Goal: Information Seeking & Learning: Check status

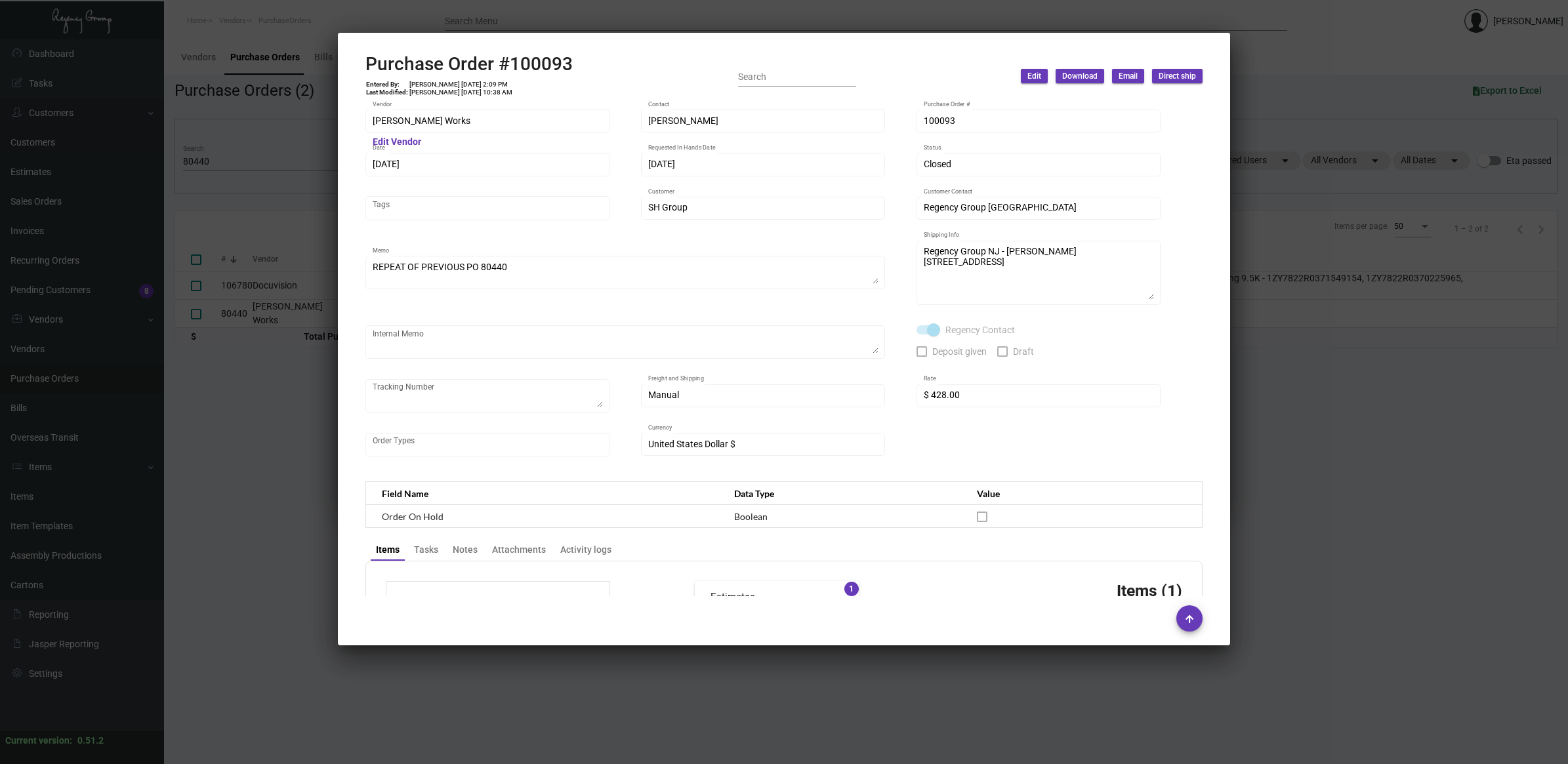
click at [233, 176] on div at bounding box center [784, 382] width 1568 height 764
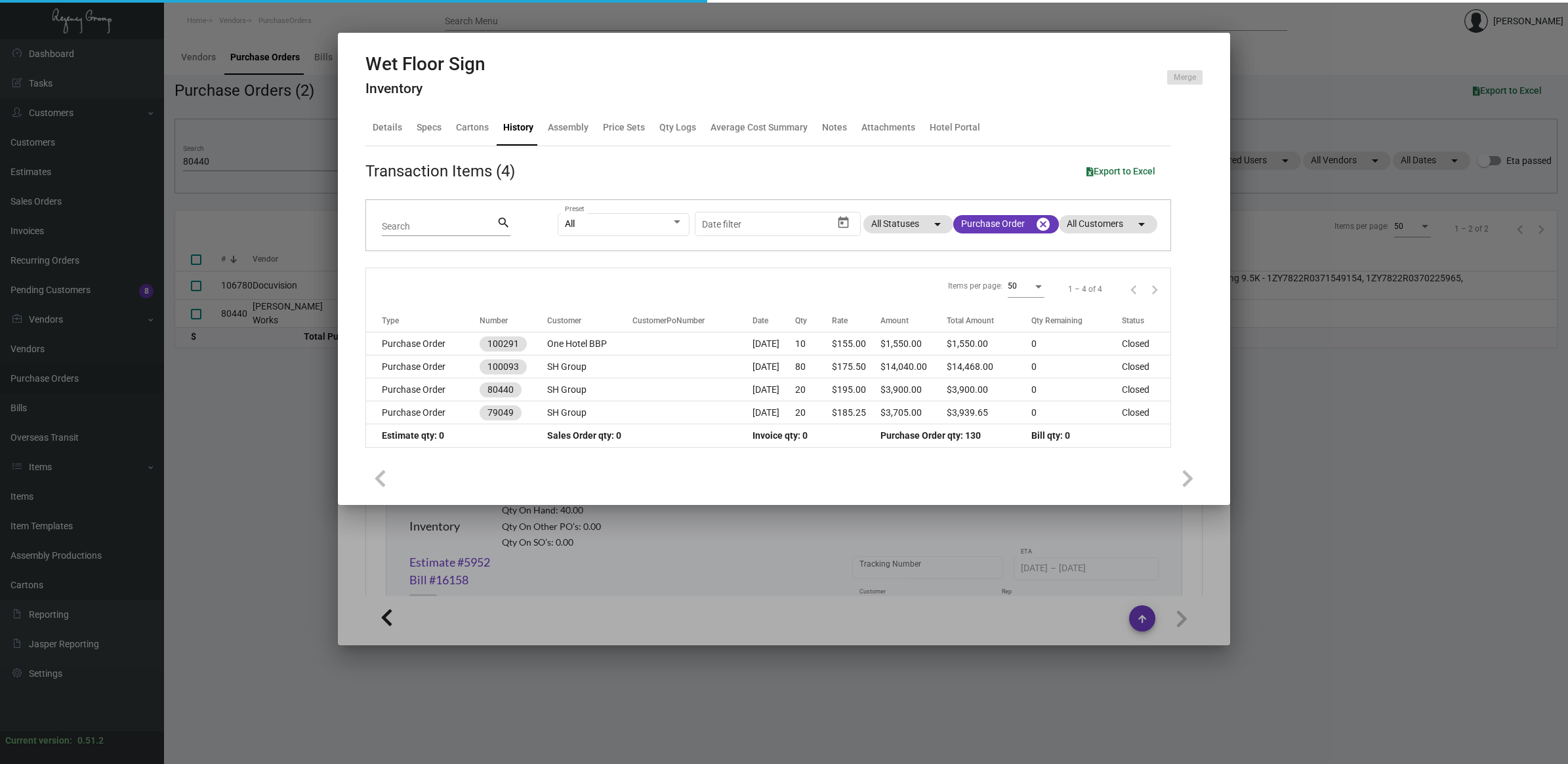
click at [234, 162] on div at bounding box center [784, 382] width 1568 height 764
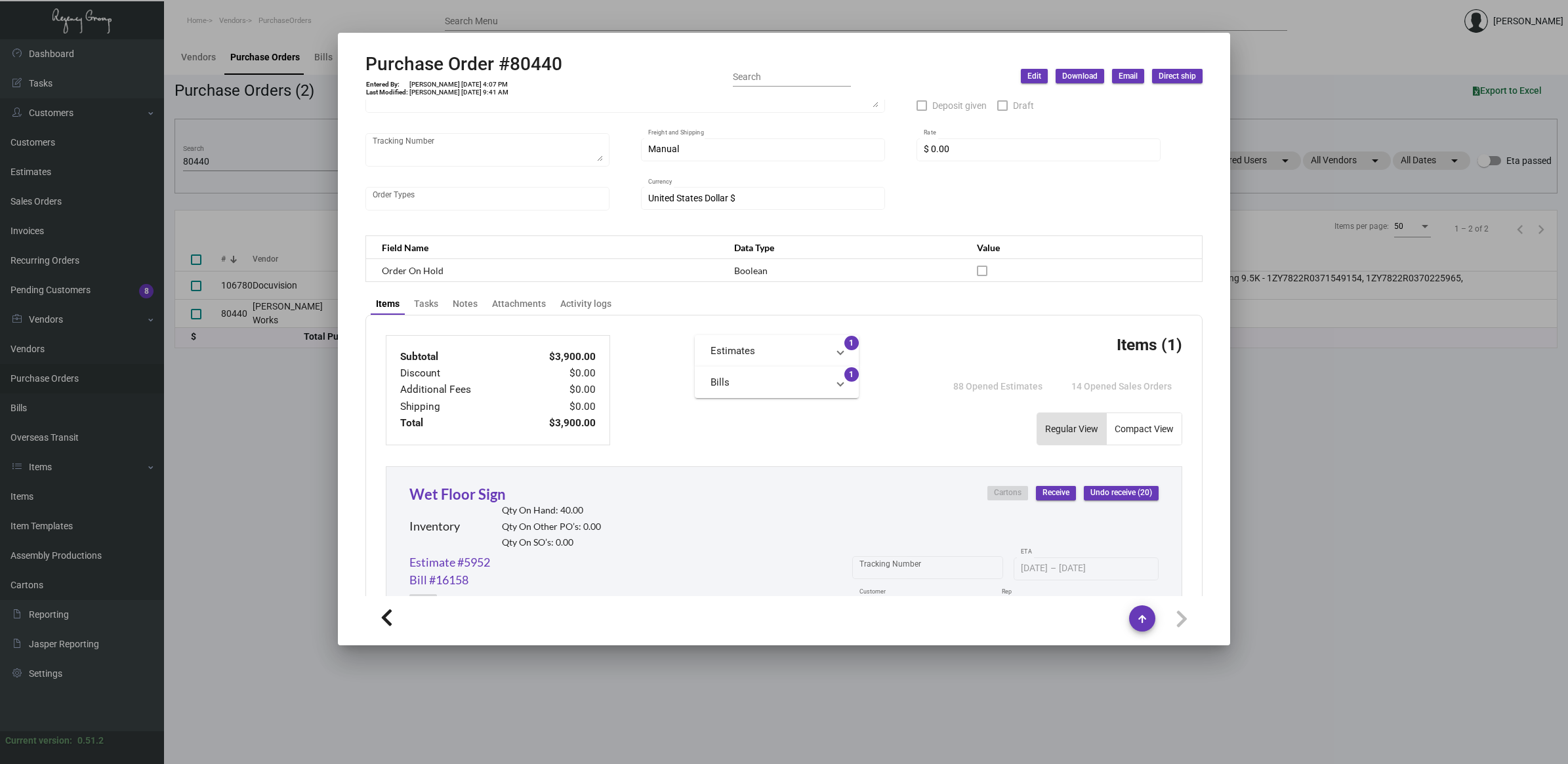
click at [234, 162] on div at bounding box center [784, 382] width 1568 height 764
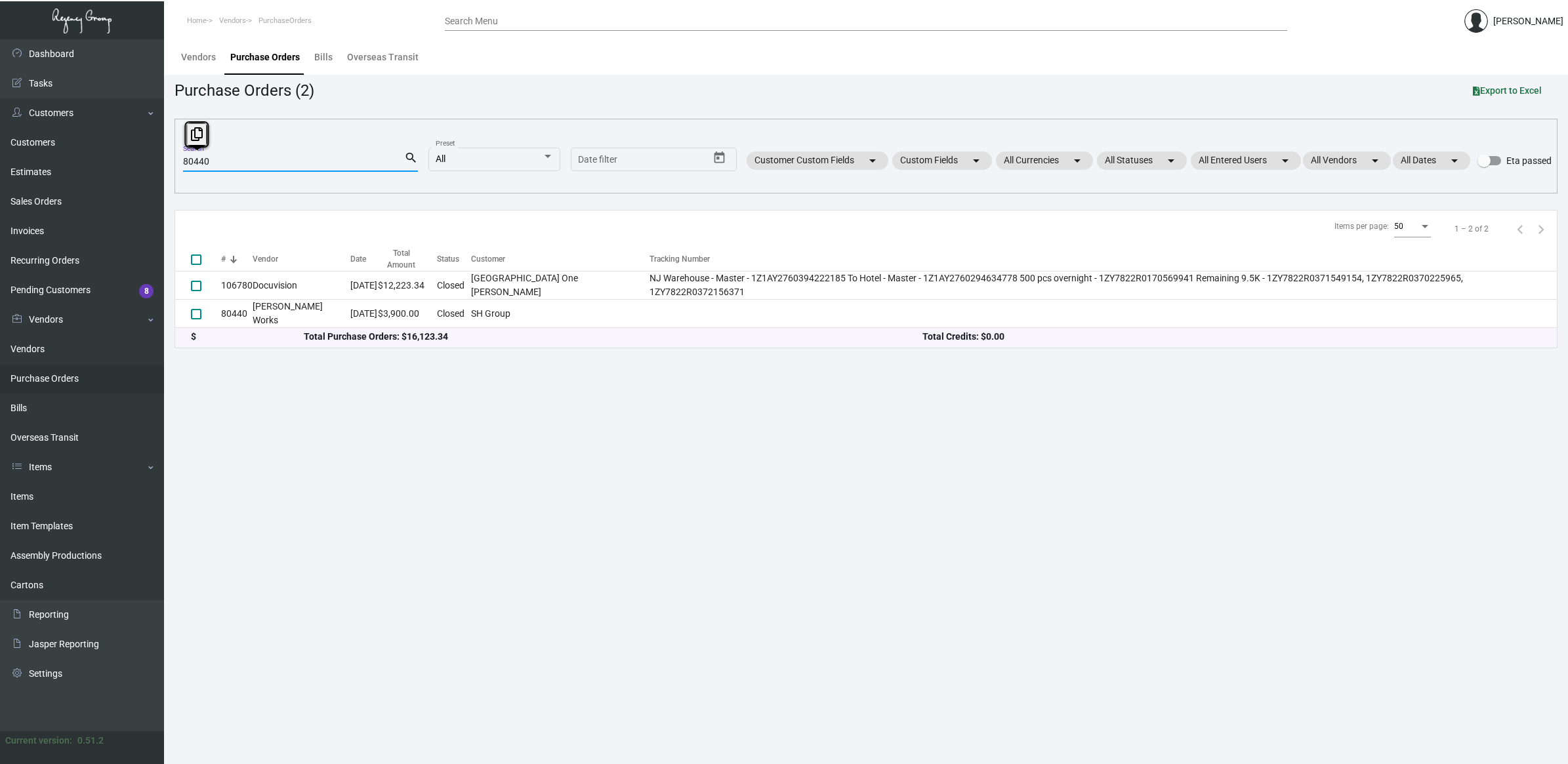
click at [0, 139] on html "Home Vendors PurchaseOrders Search Menu [PERSON_NAME] Dashboard Dashboard Tasks…" at bounding box center [784, 382] width 1568 height 764
paste input "106267"
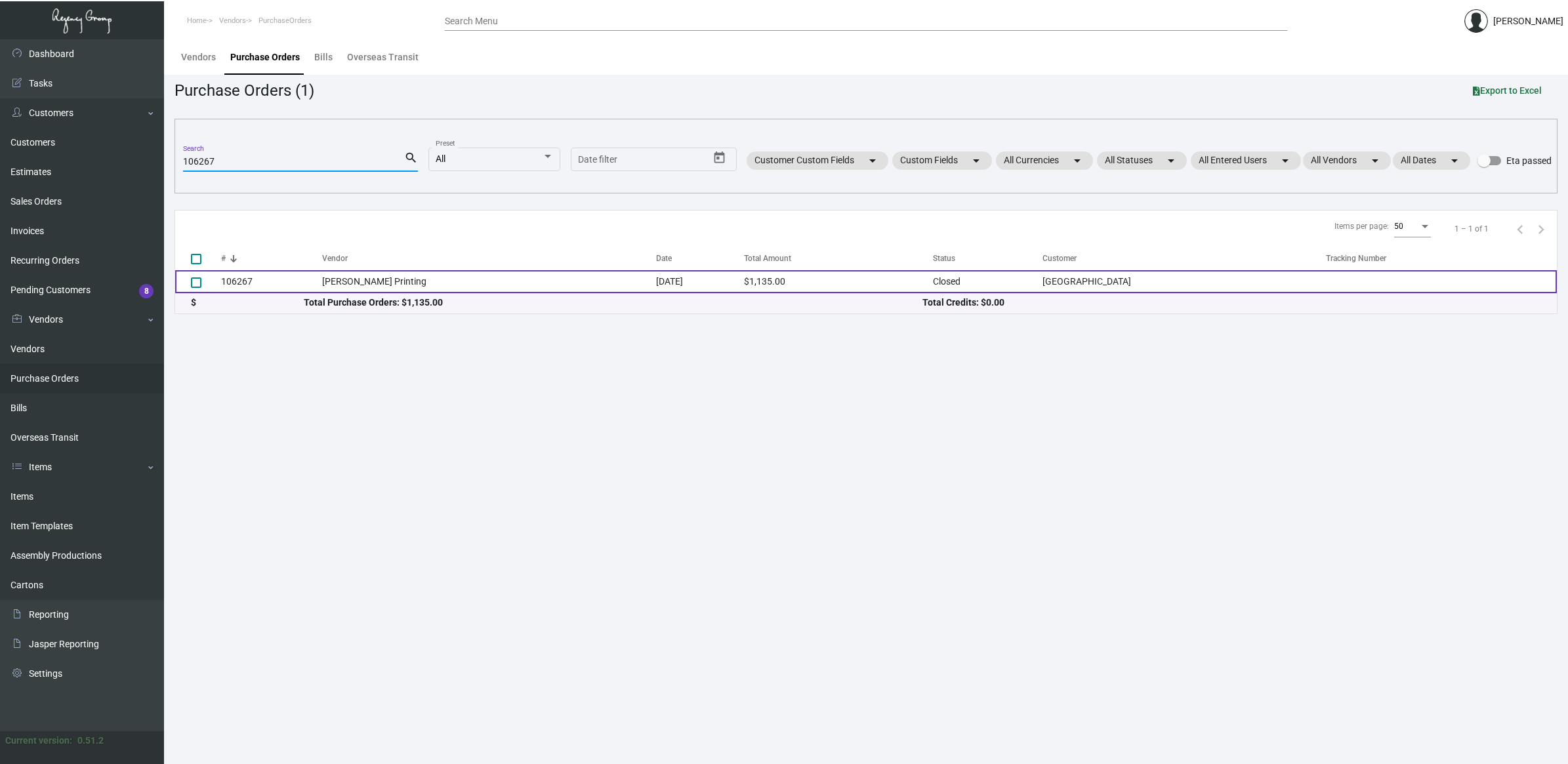
type input "106267"
click at [415, 282] on td "[PERSON_NAME] Printing" at bounding box center [489, 282] width 334 height 23
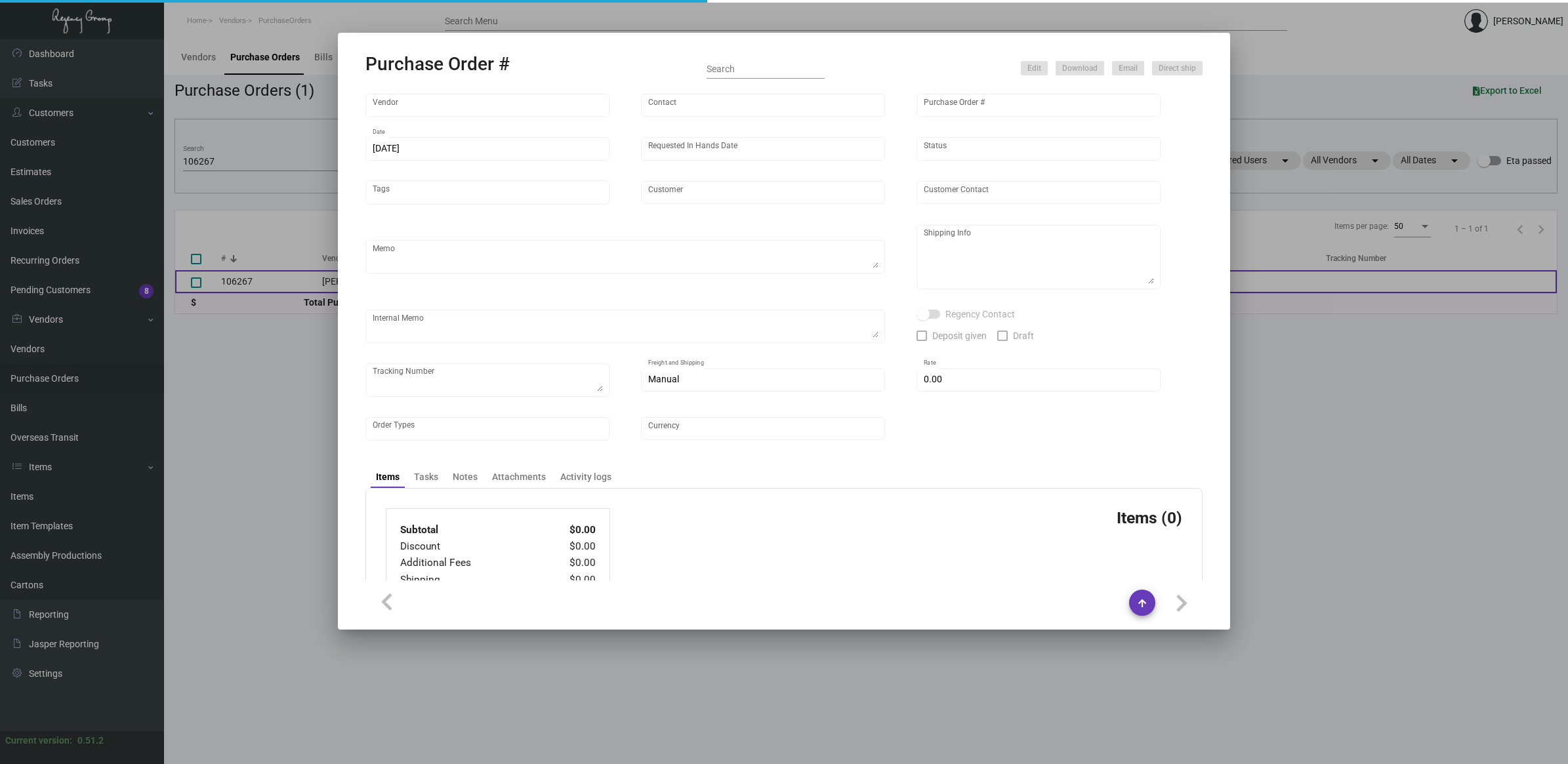
type input "[PERSON_NAME] Printing"
type input "[PERSON_NAME]"
type input "106267"
type input "[DATE]"
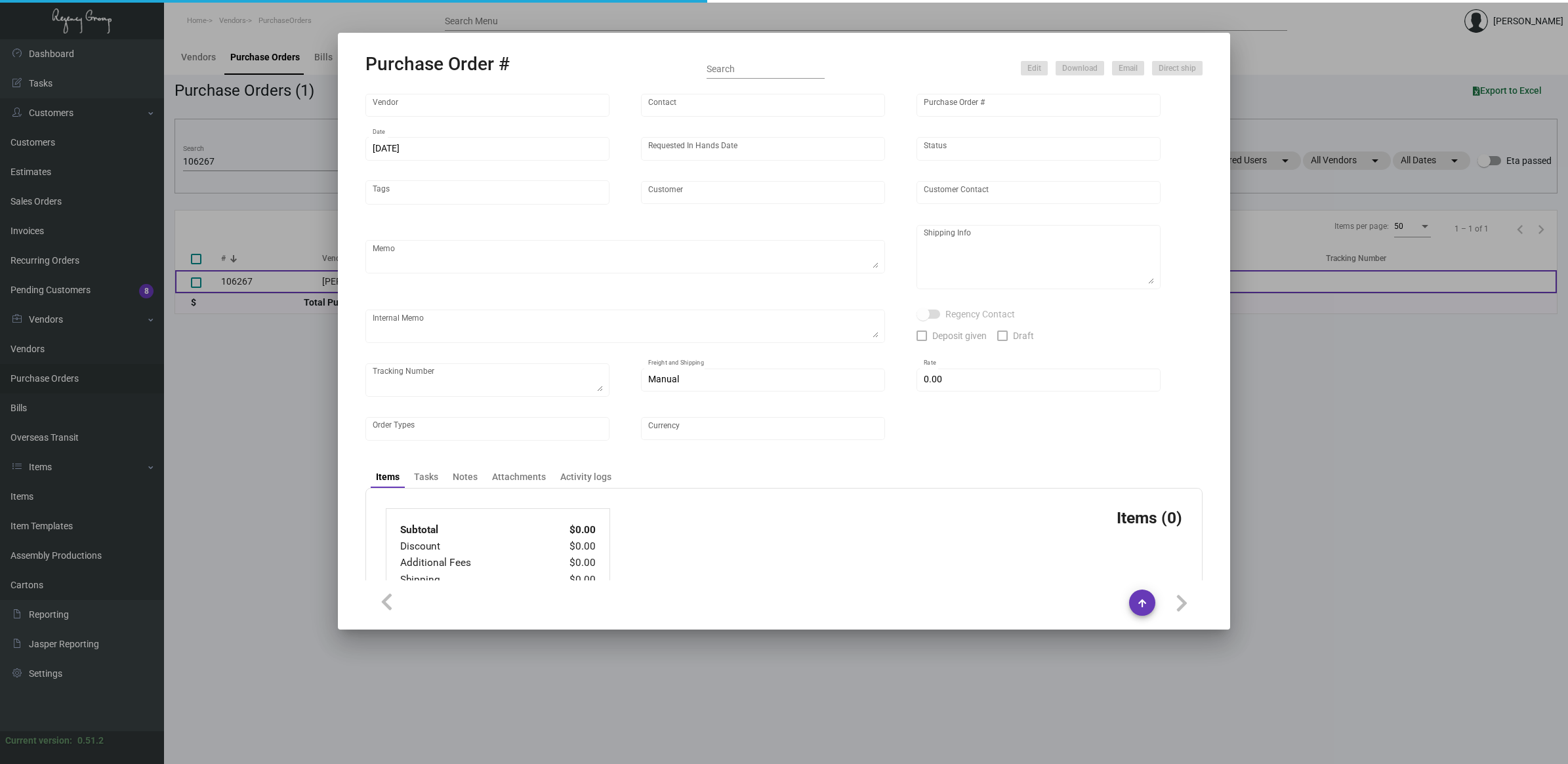
type input "[GEOGRAPHIC_DATA]"
type input "[PERSON_NAME]"
type textarea "PLEASE SEND PDF PROOFS TO OUR ART TEAM ; [EMAIL_ADDRESS][DOMAIN_NAME] WITH ME I…"
type textarea "[GEOGRAPHIC_DATA] - [PERSON_NAME] [STREET_ADDRESS][US_STATE]"
type textarea "7.11 - Proofs sent over; APPROVED. 7.17 - Requested for update / pending Vendor…"
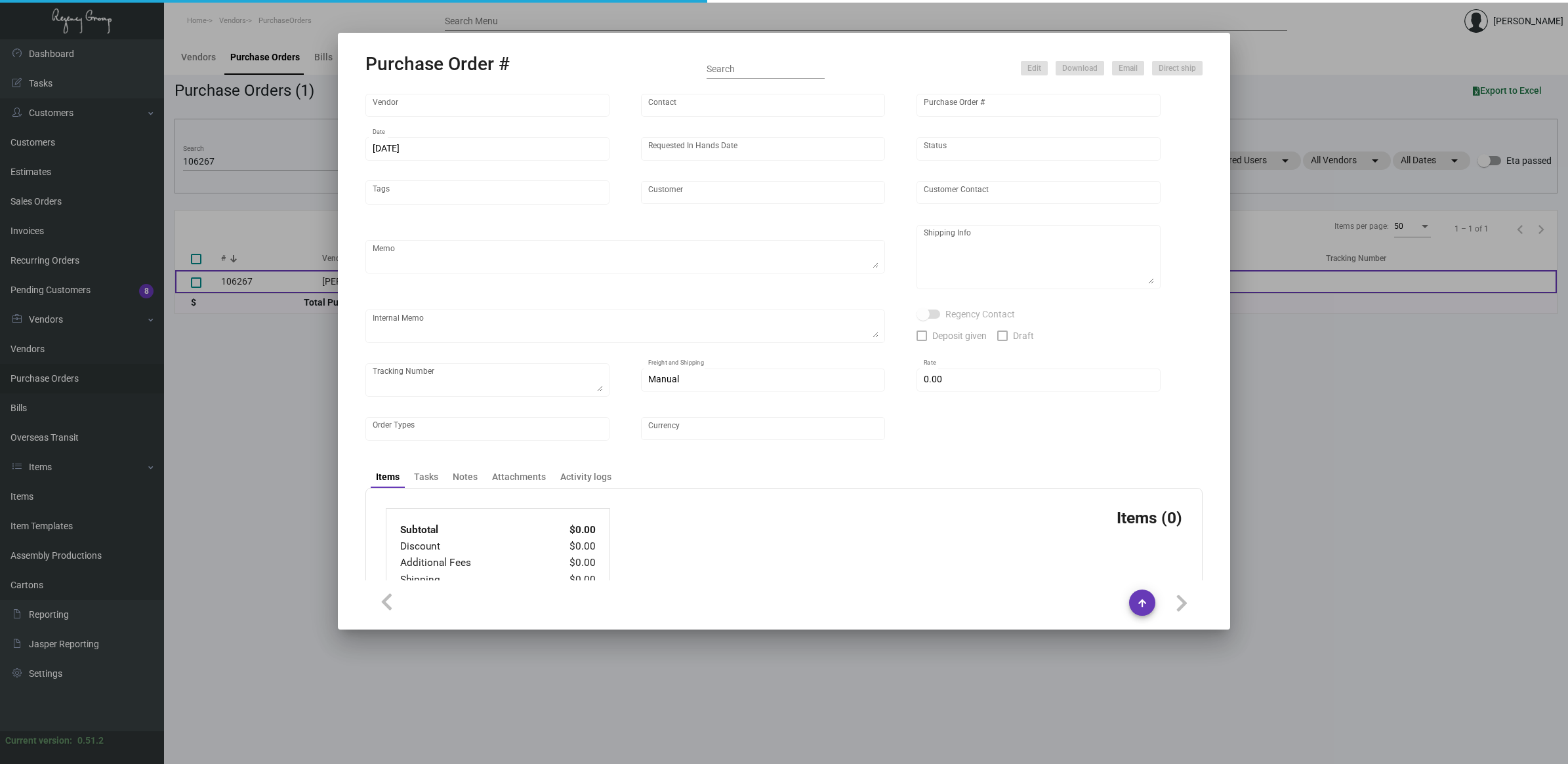
type input "$ 0.00"
type input "United States Dollar $"
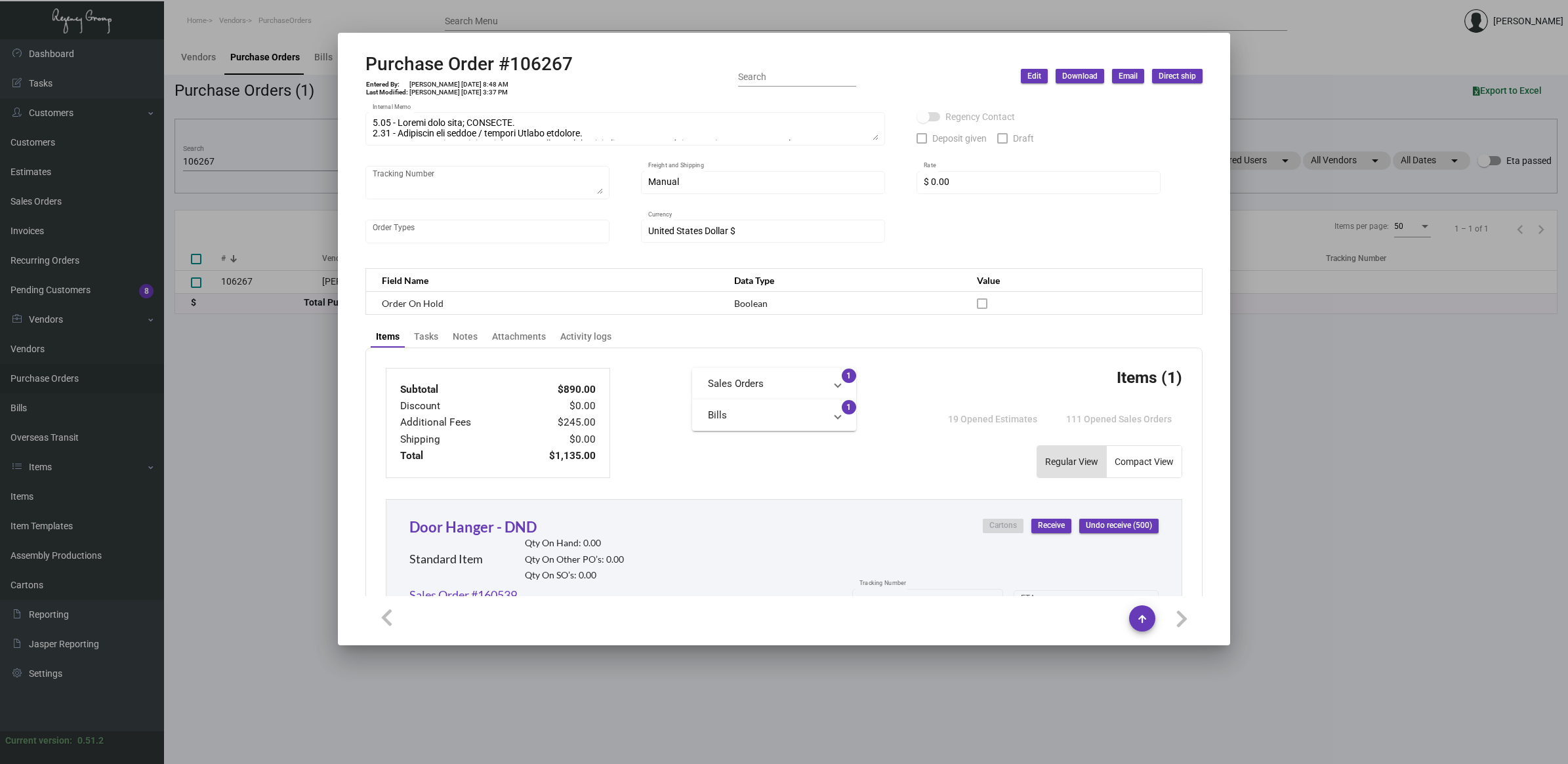
scroll to position [0, 0]
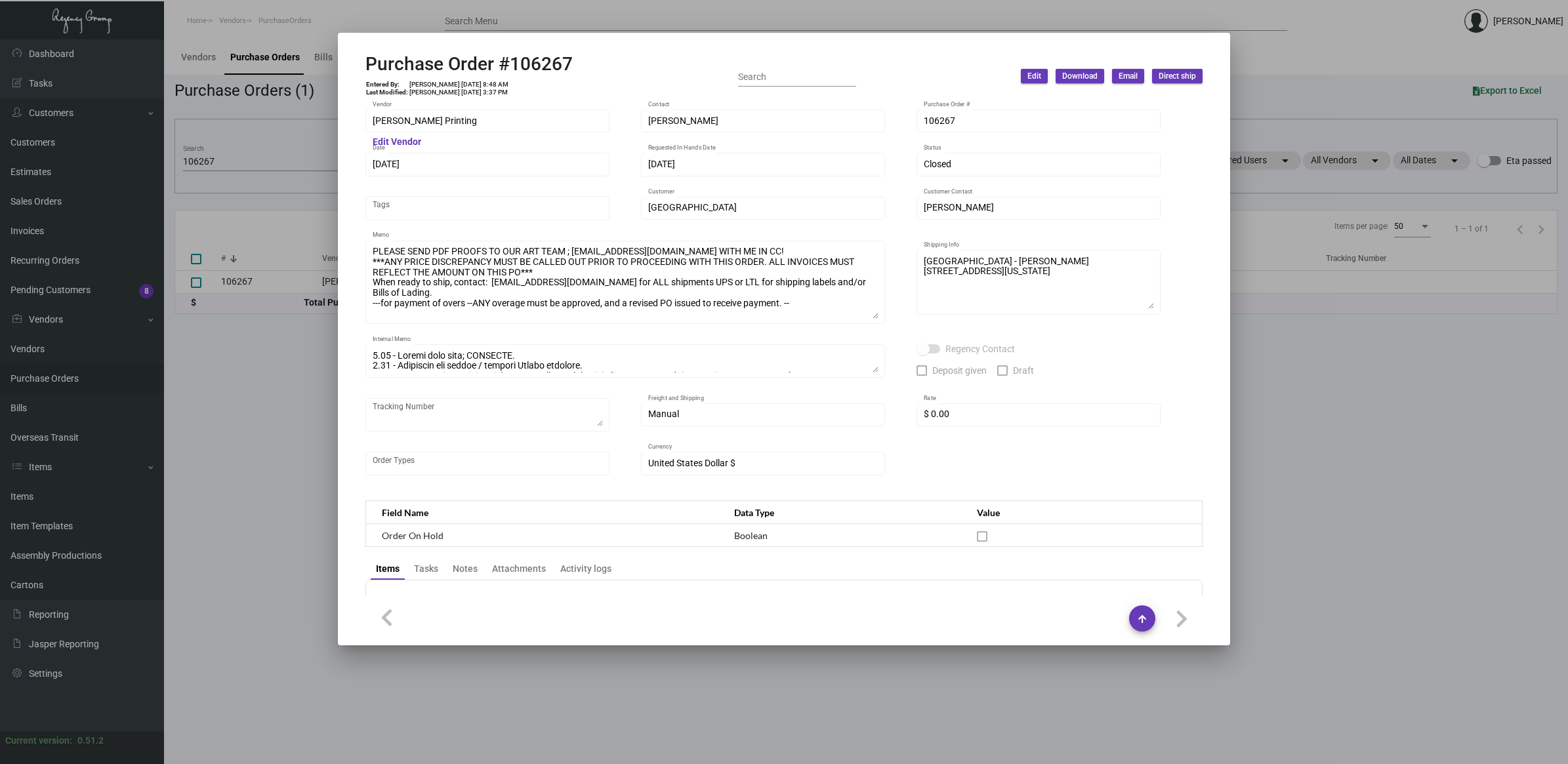
click at [873, 325] on div "PLEASE SEND PDF PROOFS TO OUR ART TEAM ; [EMAIL_ADDRESS][DOMAIN_NAME] WITH ME I…" at bounding box center [625, 288] width 519 height 96
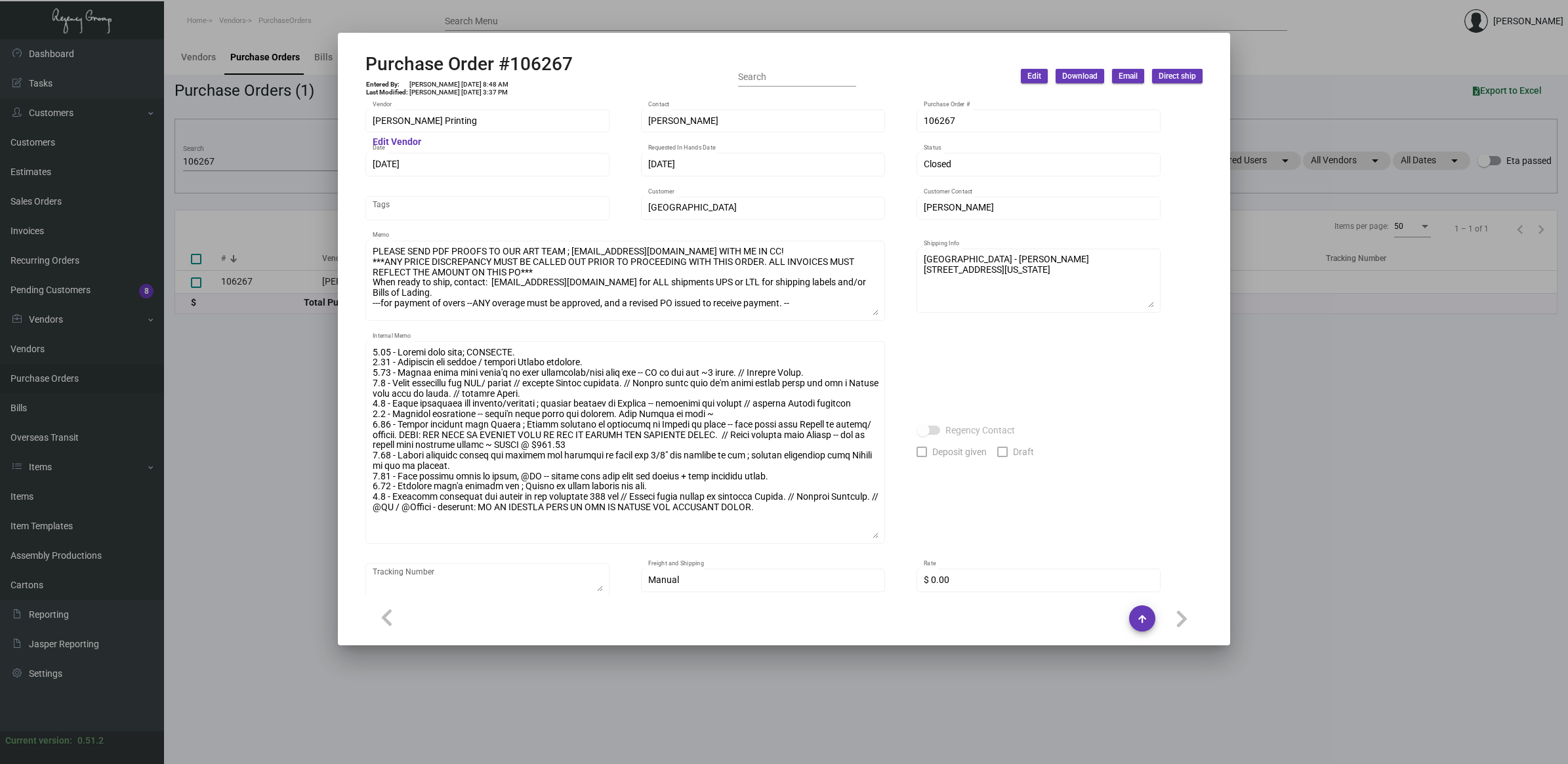
click at [880, 536] on div "Internal Memo" at bounding box center [625, 441] width 519 height 205
click at [214, 158] on div at bounding box center [784, 382] width 1568 height 764
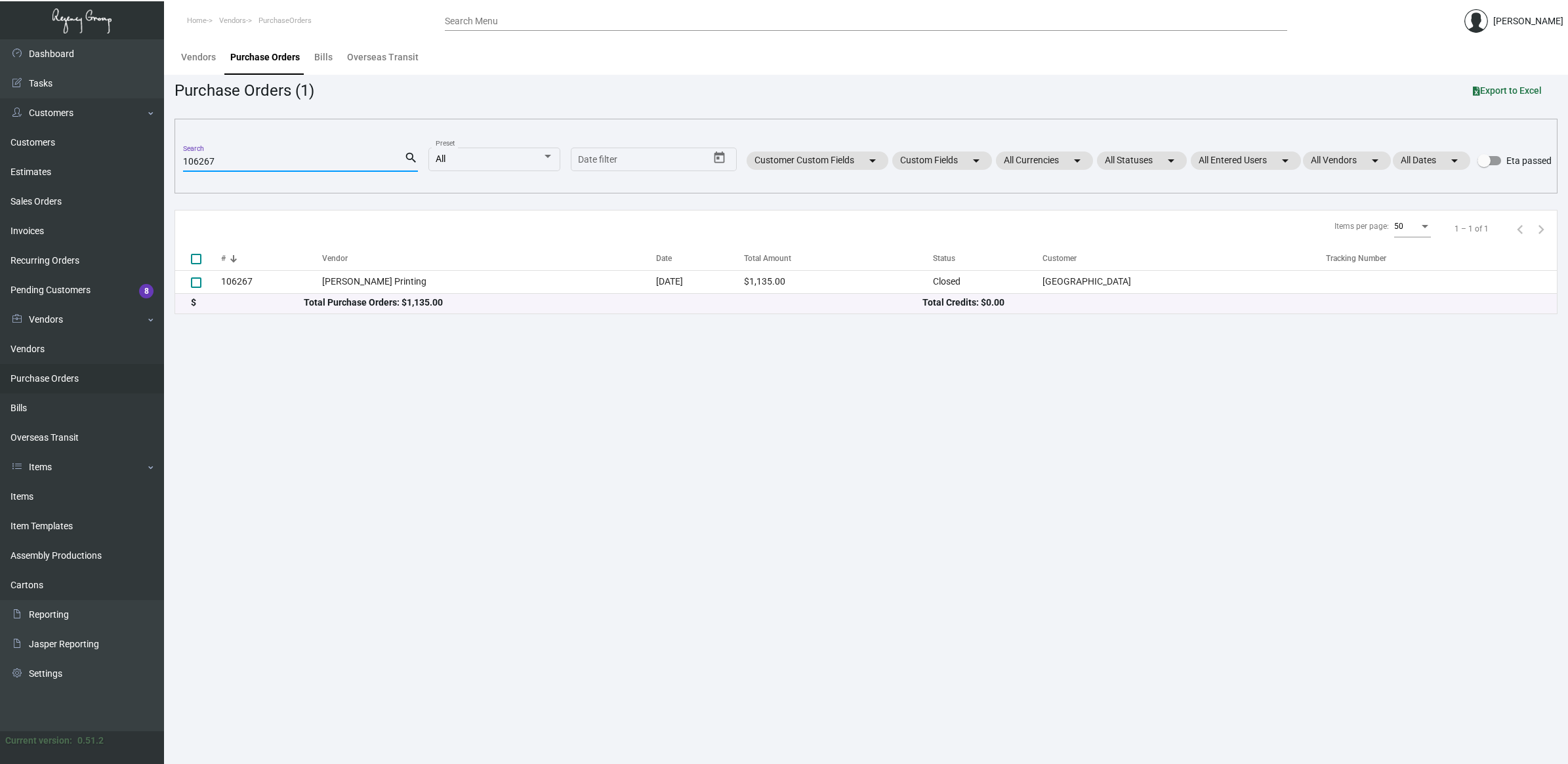
drag, startPoint x: 223, startPoint y: 158, endPoint x: 175, endPoint y: 156, distance: 48.0
click at [175, 156] on div "106267 Search search All Preset Start date – Date filter Customer Custom Fields…" at bounding box center [866, 156] width 1383 height 75
click at [76, 496] on link "Items" at bounding box center [82, 497] width 164 height 29
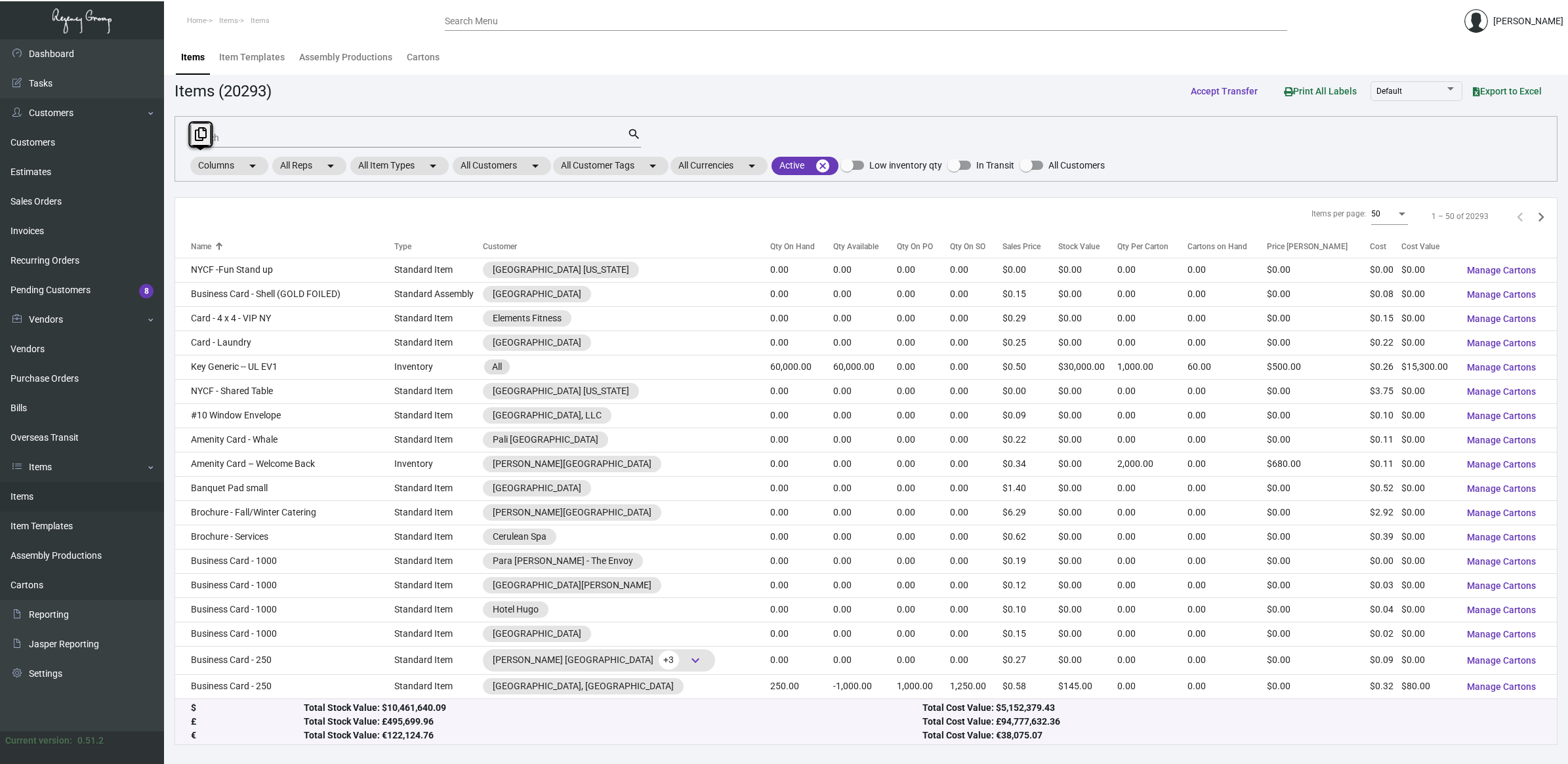
click at [233, 138] on input "Search" at bounding box center [409, 138] width 436 height 11
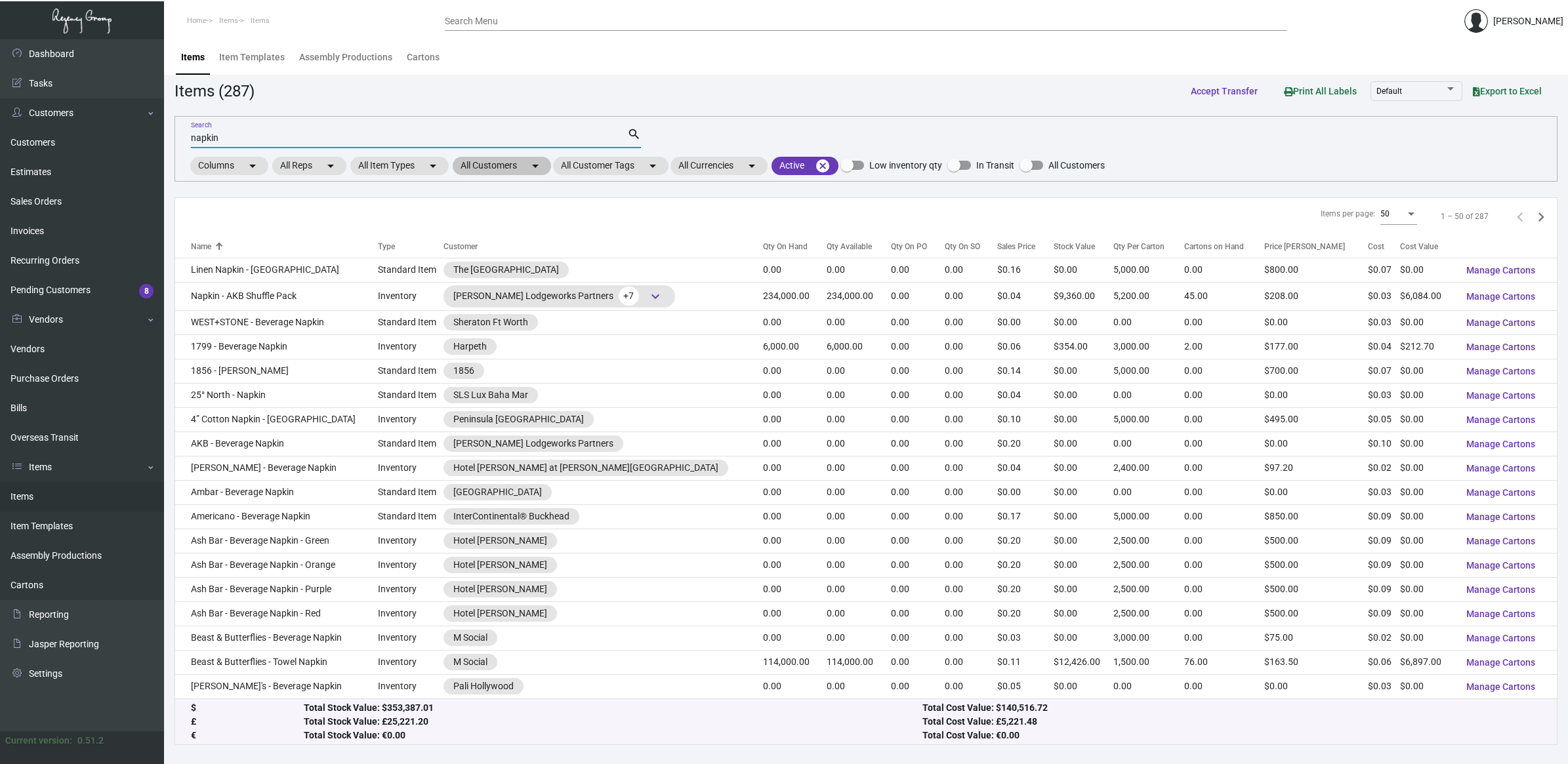
type input "napkin"
click at [496, 159] on mat-chip "All Customers arrow_drop_down" at bounding box center [502, 166] width 98 height 18
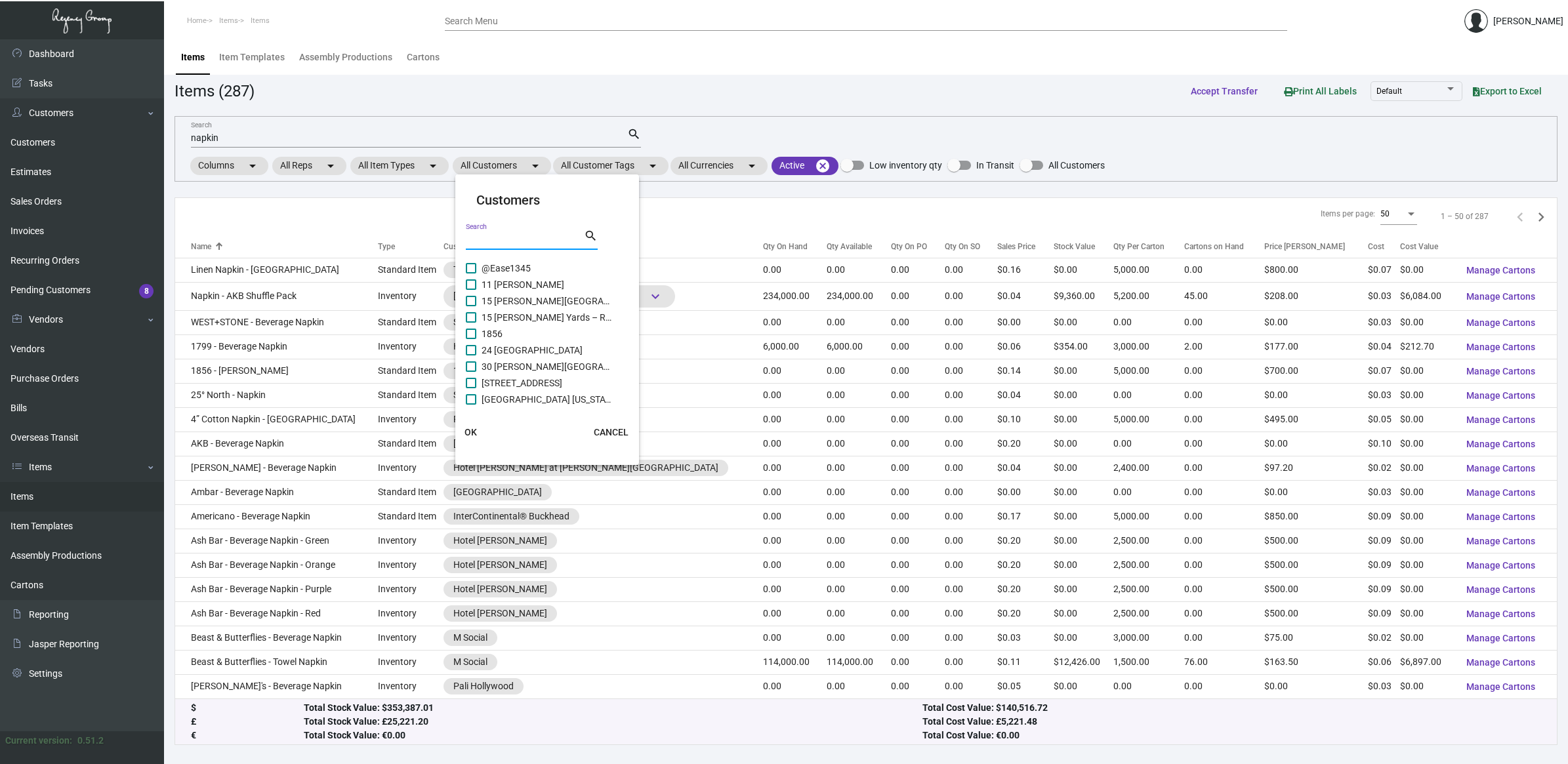
click at [500, 238] on input "Search" at bounding box center [524, 240] width 118 height 11
type input "madi"
click at [525, 371] on span "NH Collection [GEOGRAPHIC_DATA]" at bounding box center [547, 367] width 131 height 15
click at [471, 372] on input "NH Collection [GEOGRAPHIC_DATA]" at bounding box center [470, 372] width 1 height 1
checkbox input "true"
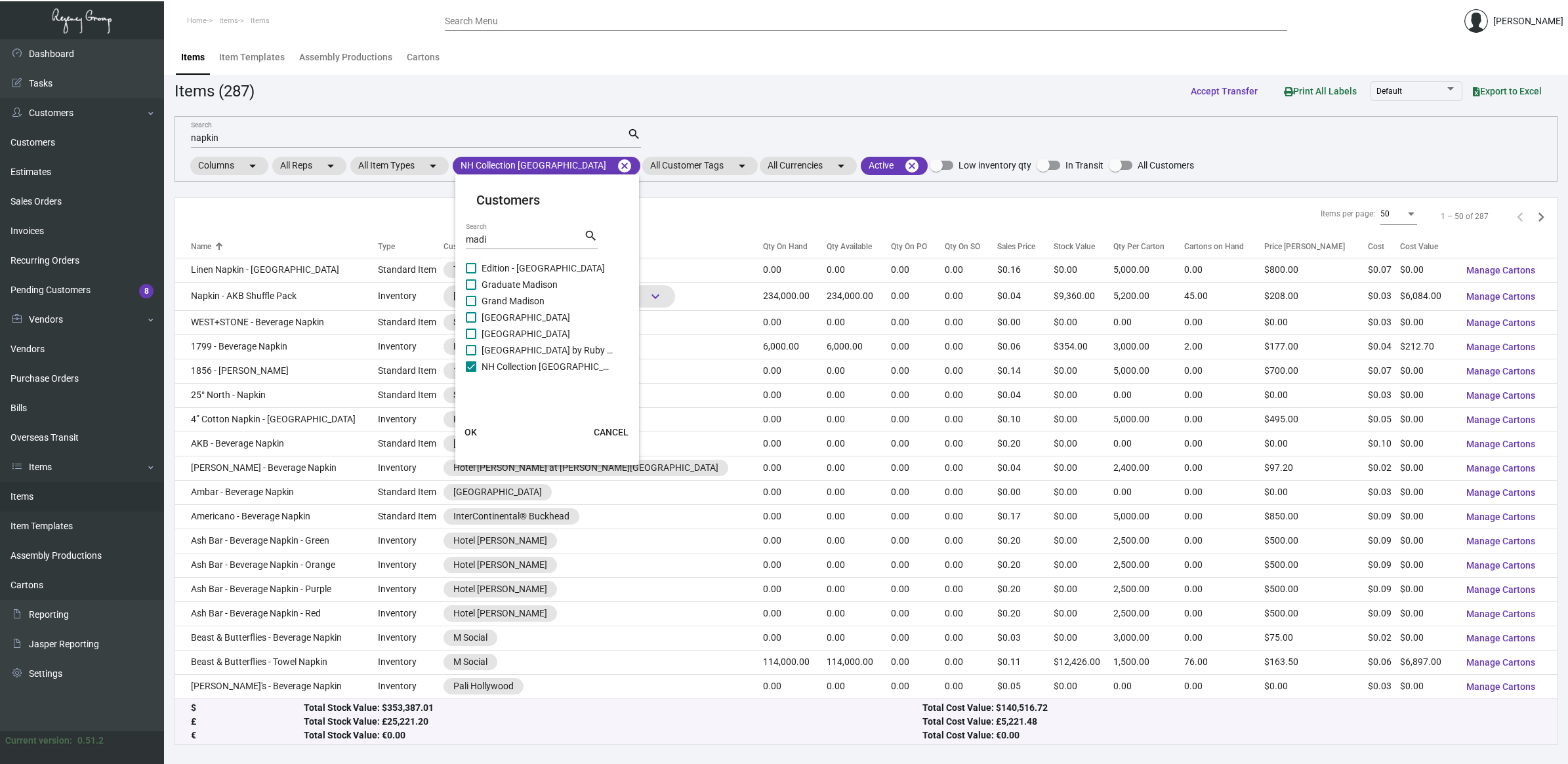
click at [473, 432] on span "OK" at bounding box center [471, 432] width 13 height 11
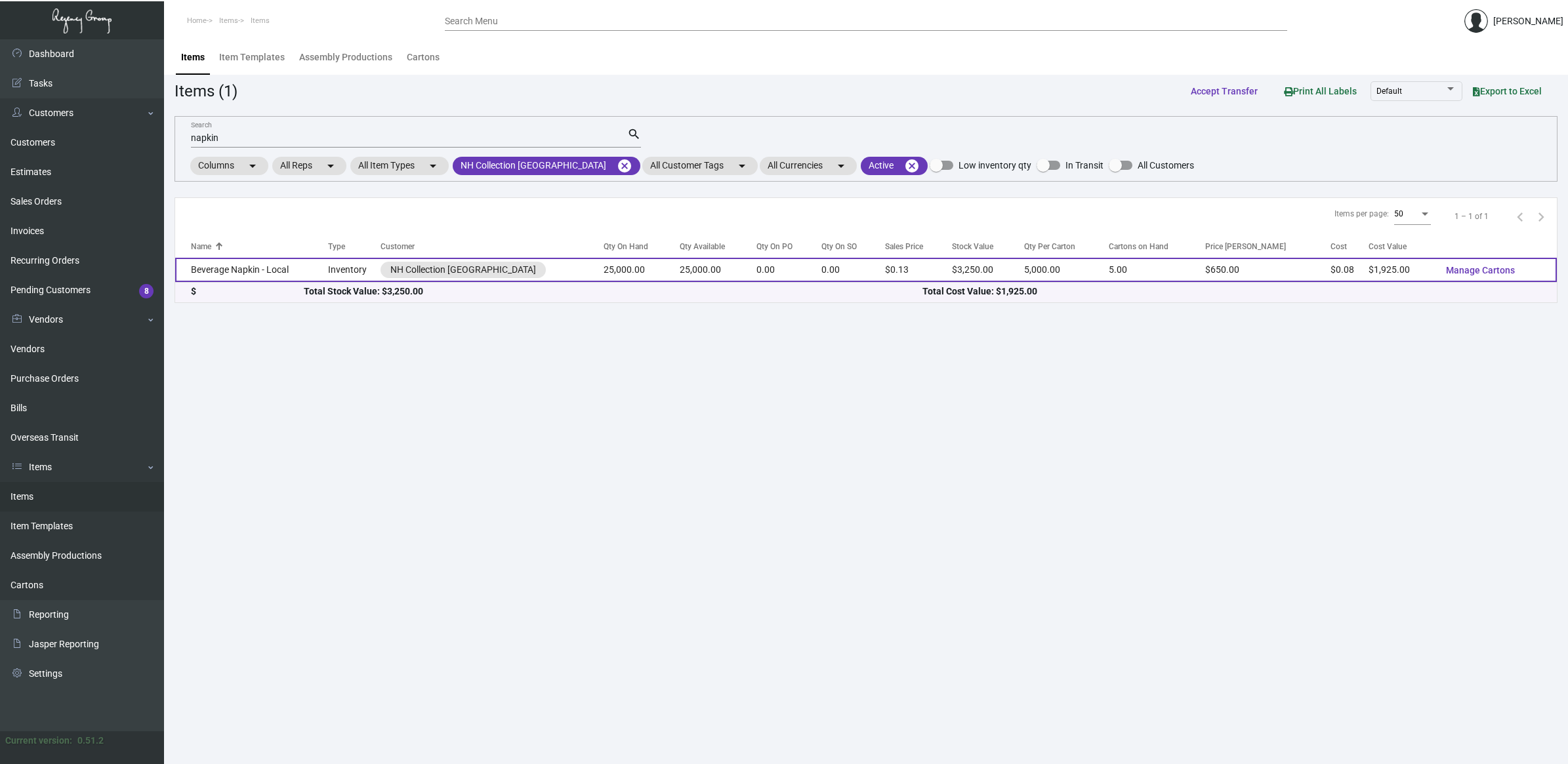
click at [328, 267] on td "Beverage Napkin - Local" at bounding box center [252, 270] width 153 height 25
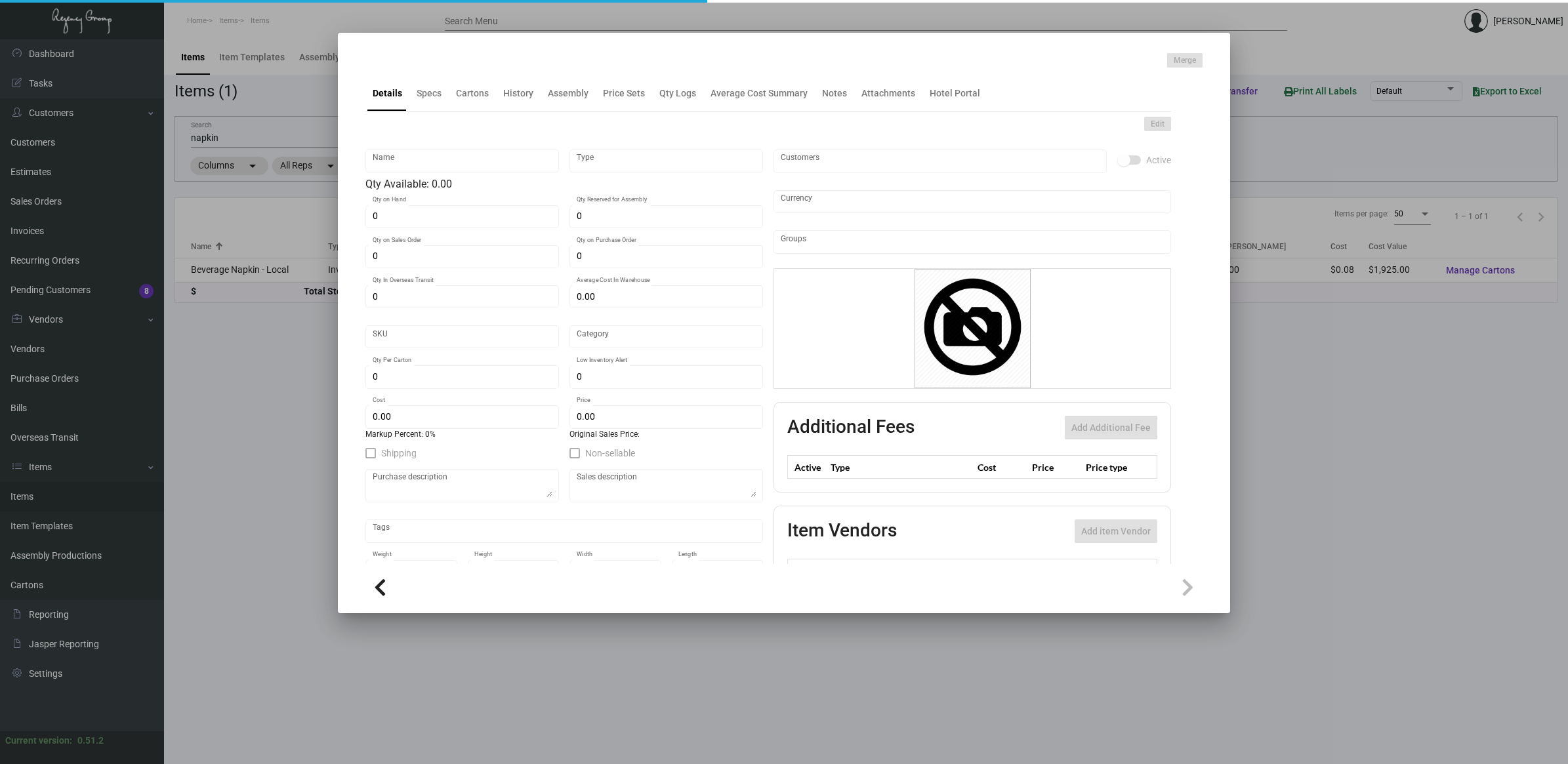
type input "Beverage Napkin - Local"
type input "Inventory"
type input "25,000"
type input "$ 0.0779"
type input "NHCMA-Napkin-16"
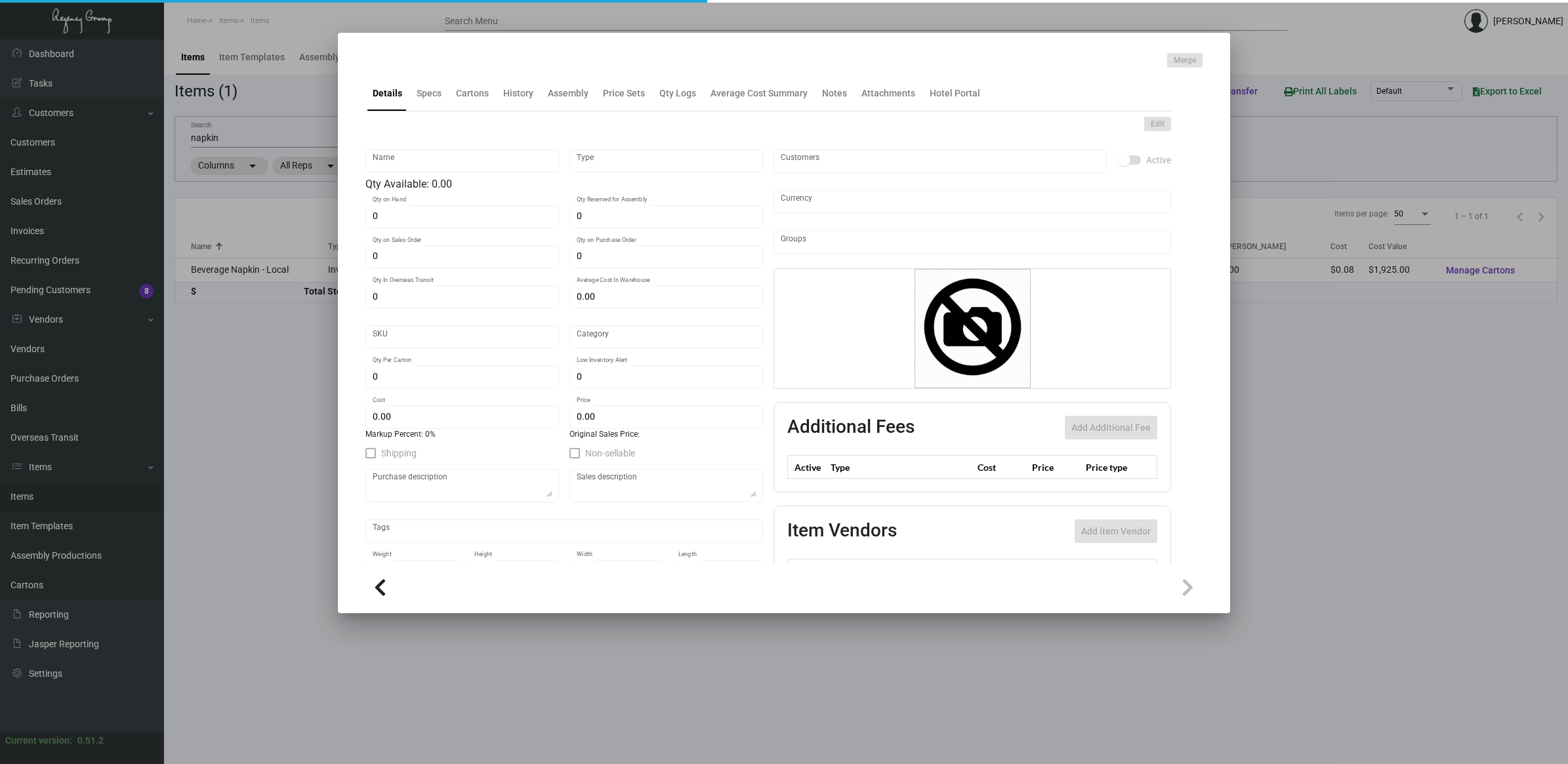
type input "Standard"
type input "5,000"
type input "$ 0.077"
type input "$ 0.13"
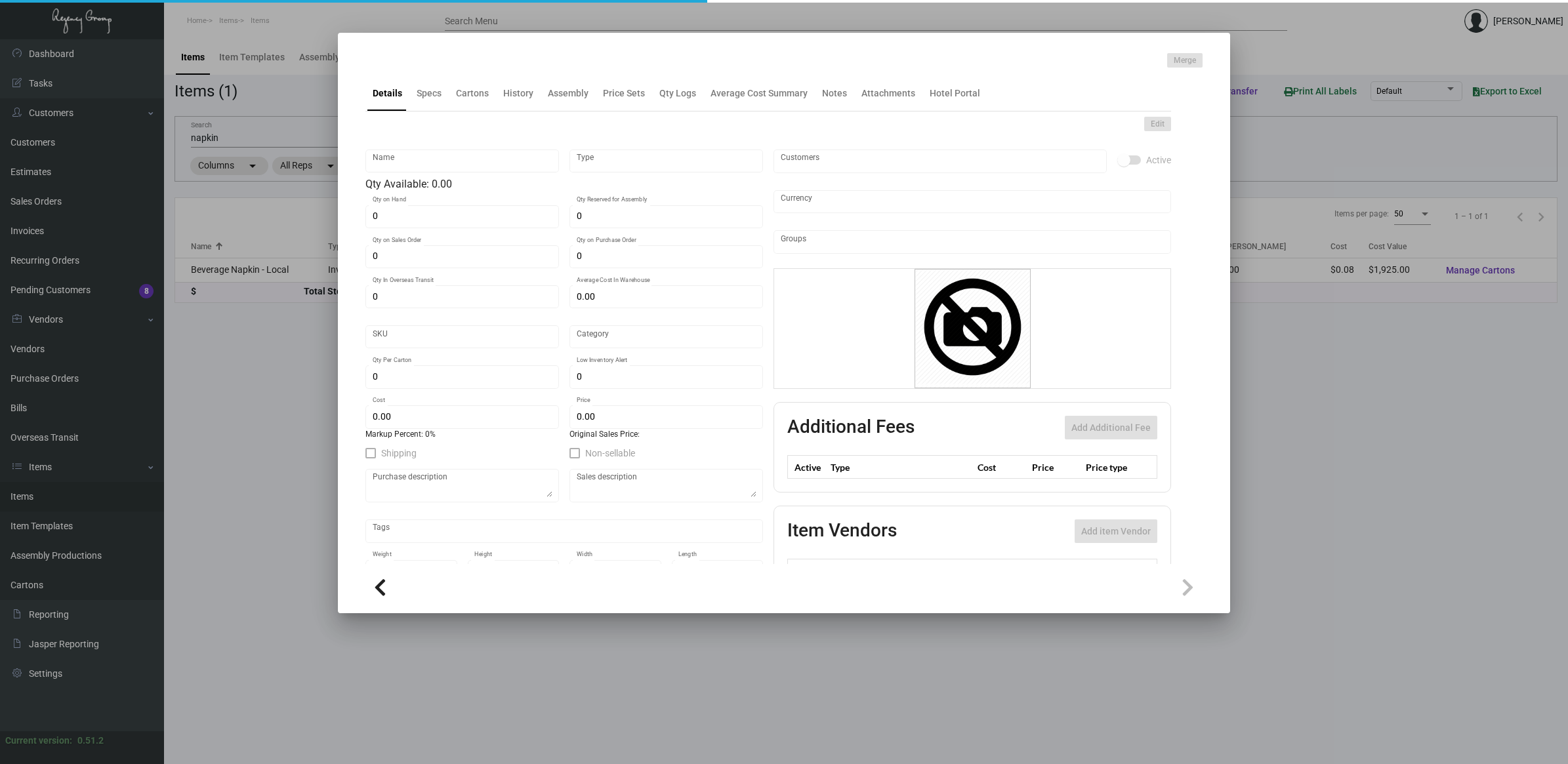
checkbox input "true"
type input "United States Dollar $"
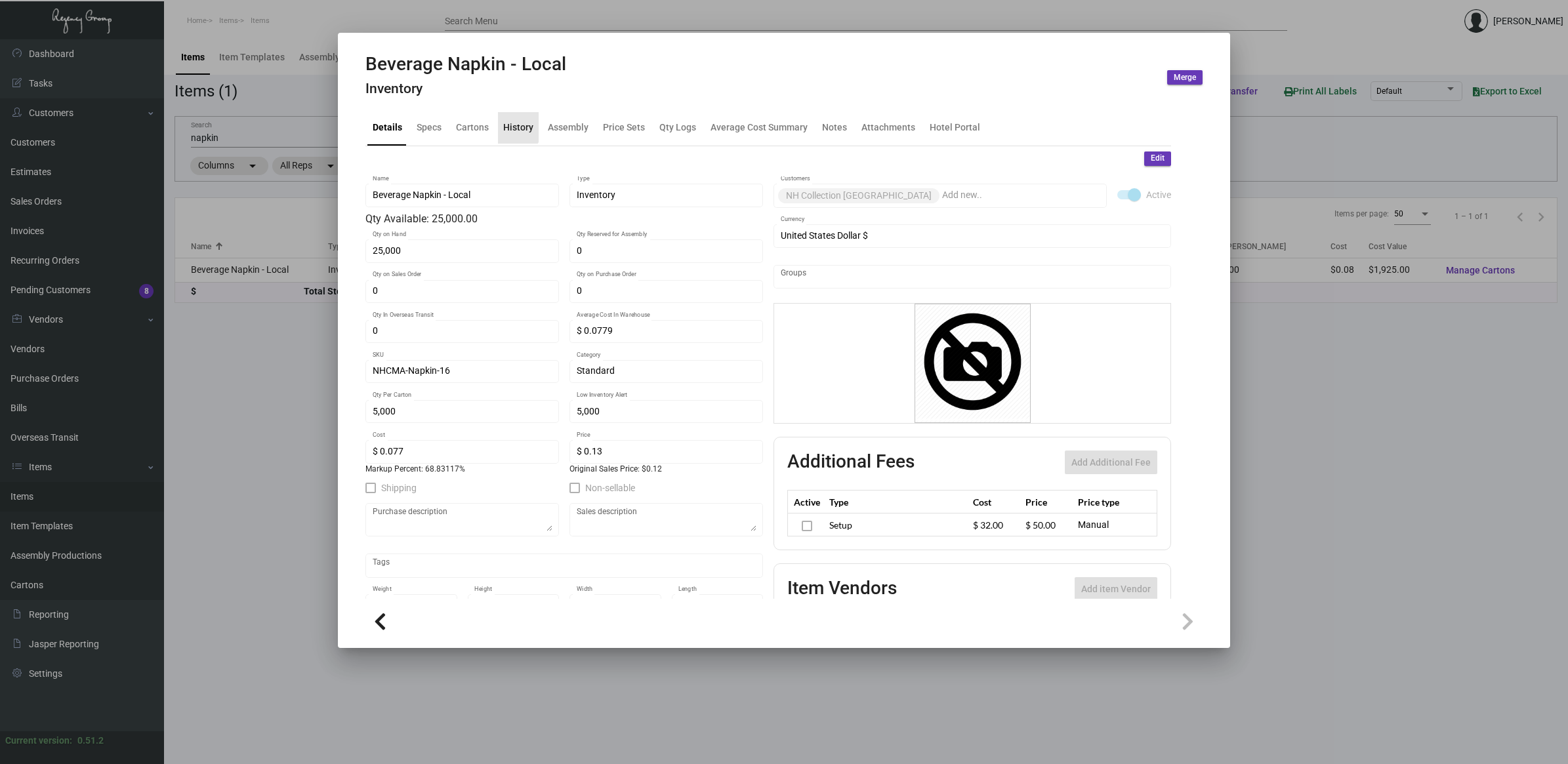
click at [508, 126] on div "History" at bounding box center [518, 128] width 30 height 14
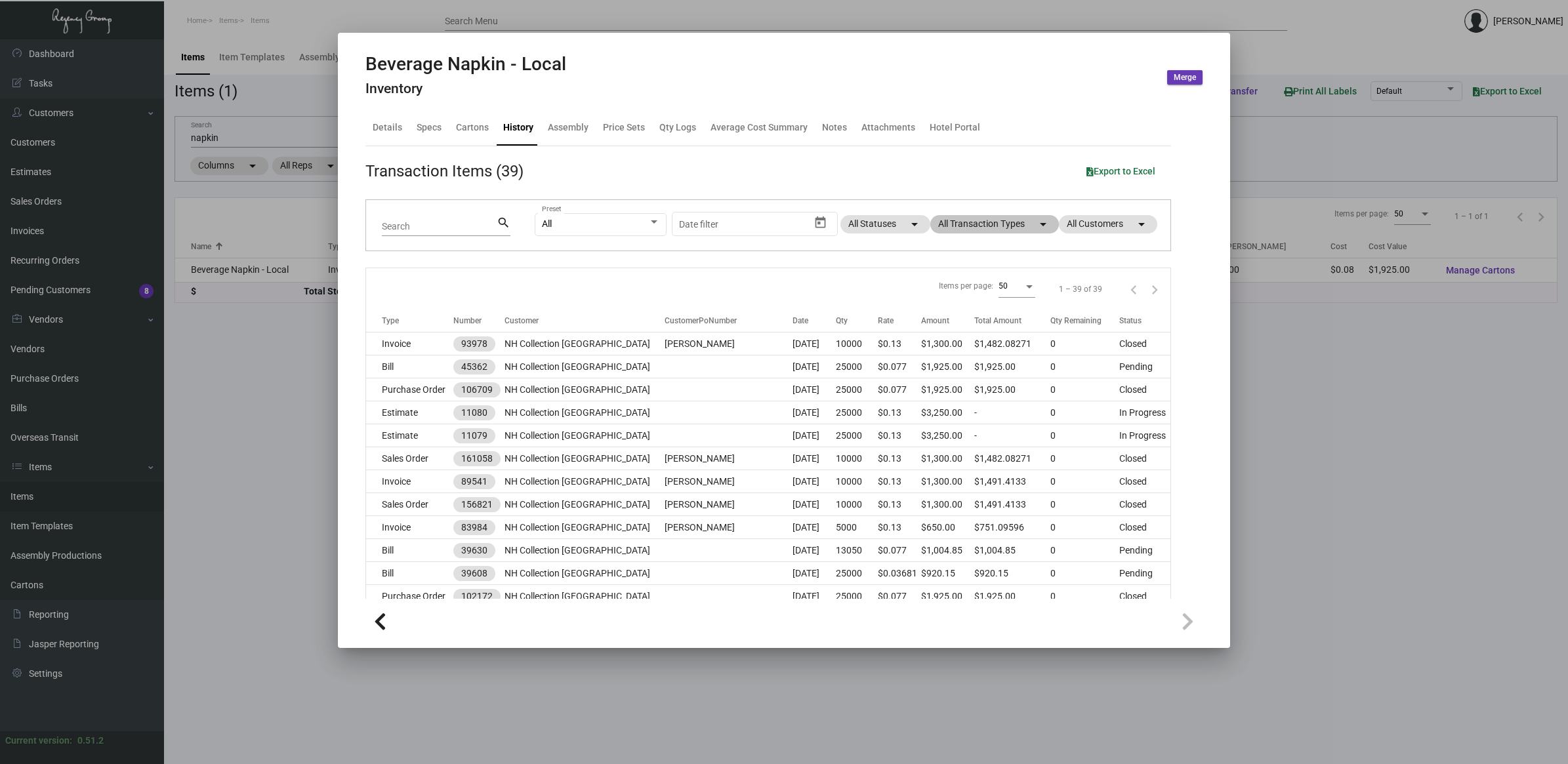
click at [996, 217] on div "All Preset Start date – Date filter All Statuses arrow_drop_down All Transactio…" at bounding box center [845, 225] width 620 height 51
click at [979, 221] on mat-chip "All Transaction Types arrow_drop_down" at bounding box center [994, 224] width 128 height 18
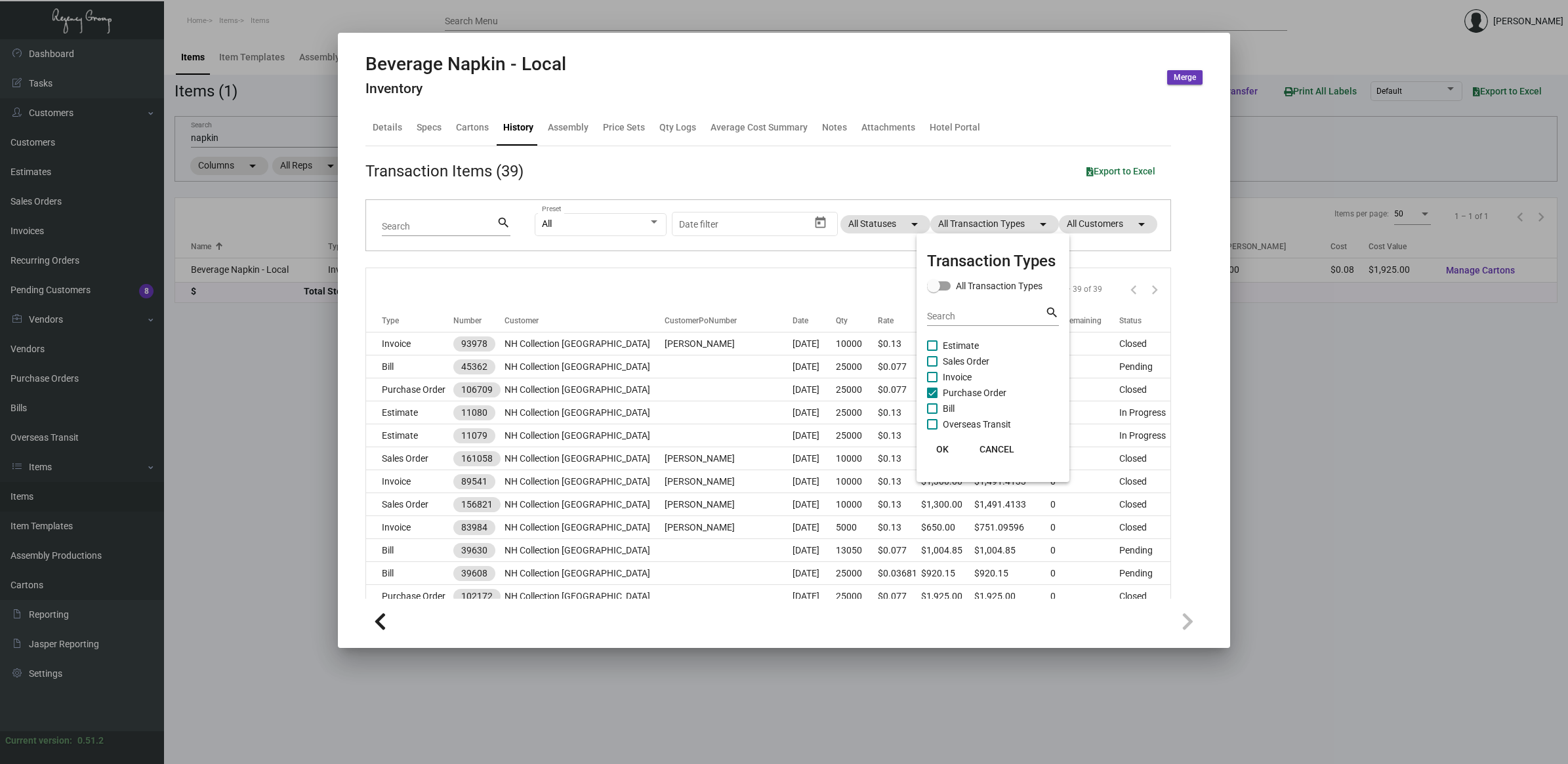
click at [977, 392] on span "Purchase Order" at bounding box center [974, 393] width 64 height 15
click at [932, 398] on input "Purchase Order" at bounding box center [932, 398] width 1 height 1
click at [977, 392] on span "Purchase Order" at bounding box center [974, 393] width 64 height 15
click at [932, 398] on input "Purchase Order" at bounding box center [932, 398] width 1 height 1
checkbox input "true"
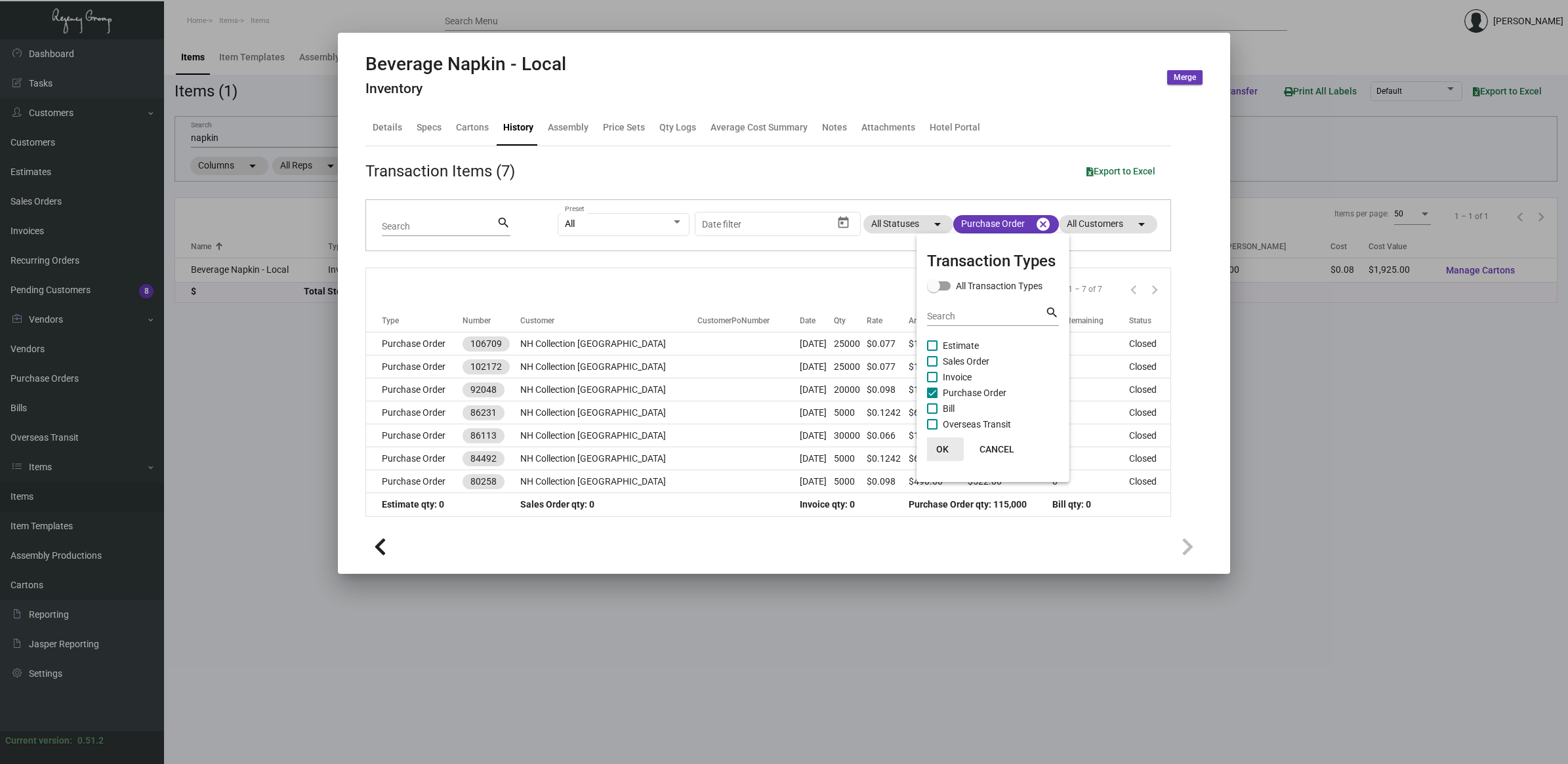
click at [943, 456] on button "OK" at bounding box center [943, 449] width 42 height 24
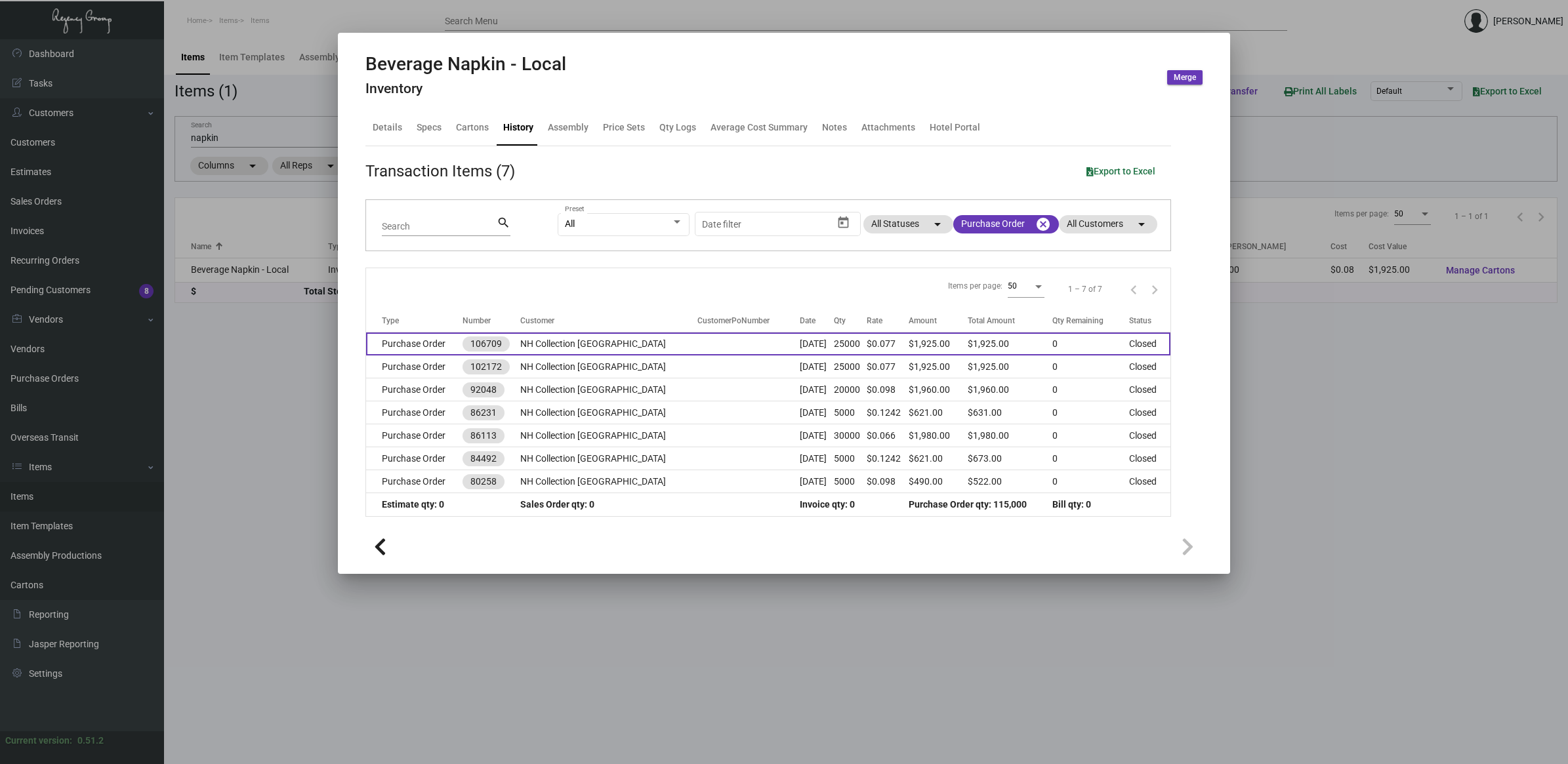
click at [878, 341] on td "$0.077" at bounding box center [887, 343] width 41 height 23
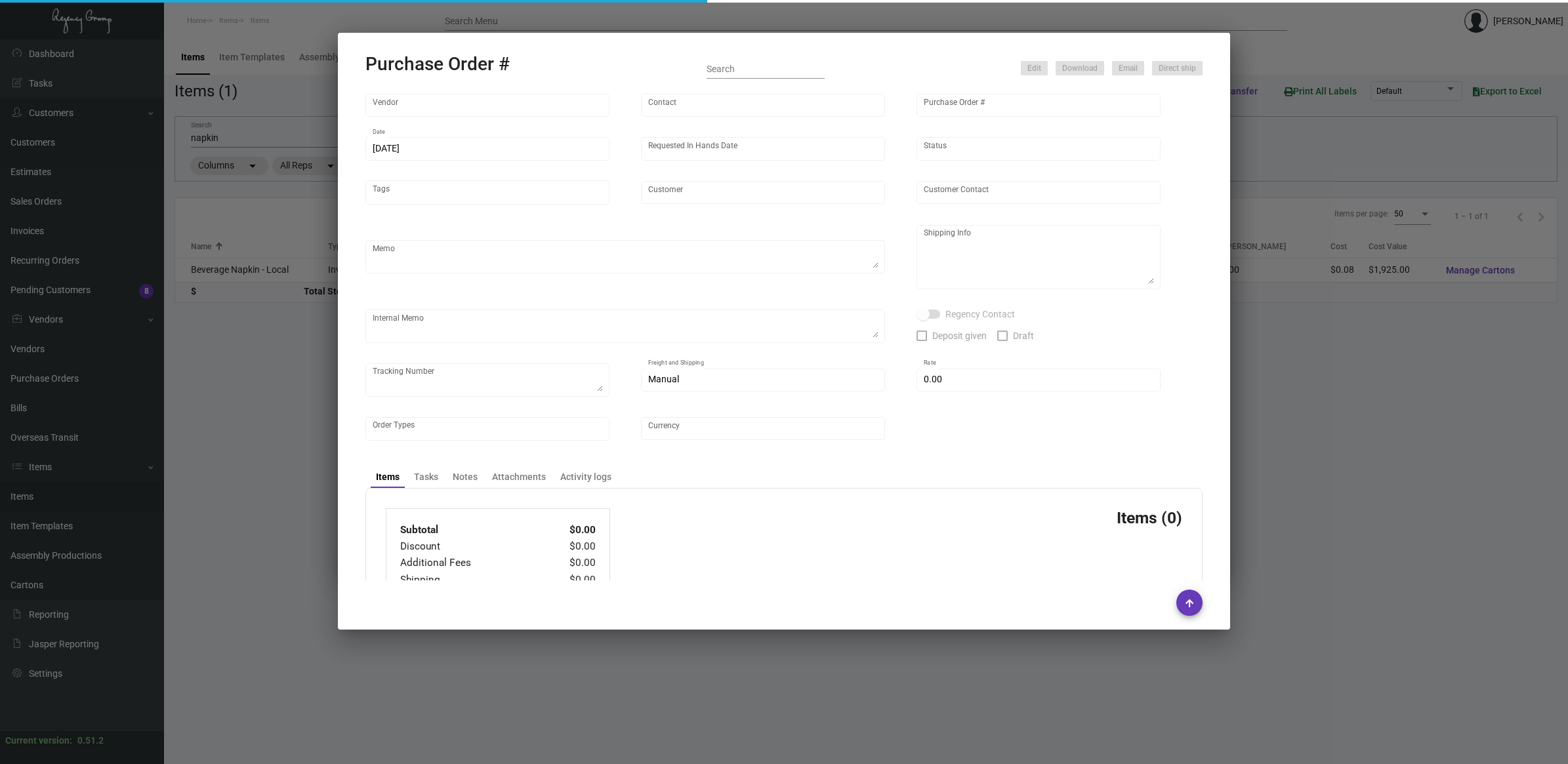
type input "[PERSON_NAME] GRAPHICS, INC."
type input "[PERSON_NAME]"
type input "106709"
type input "[DATE]"
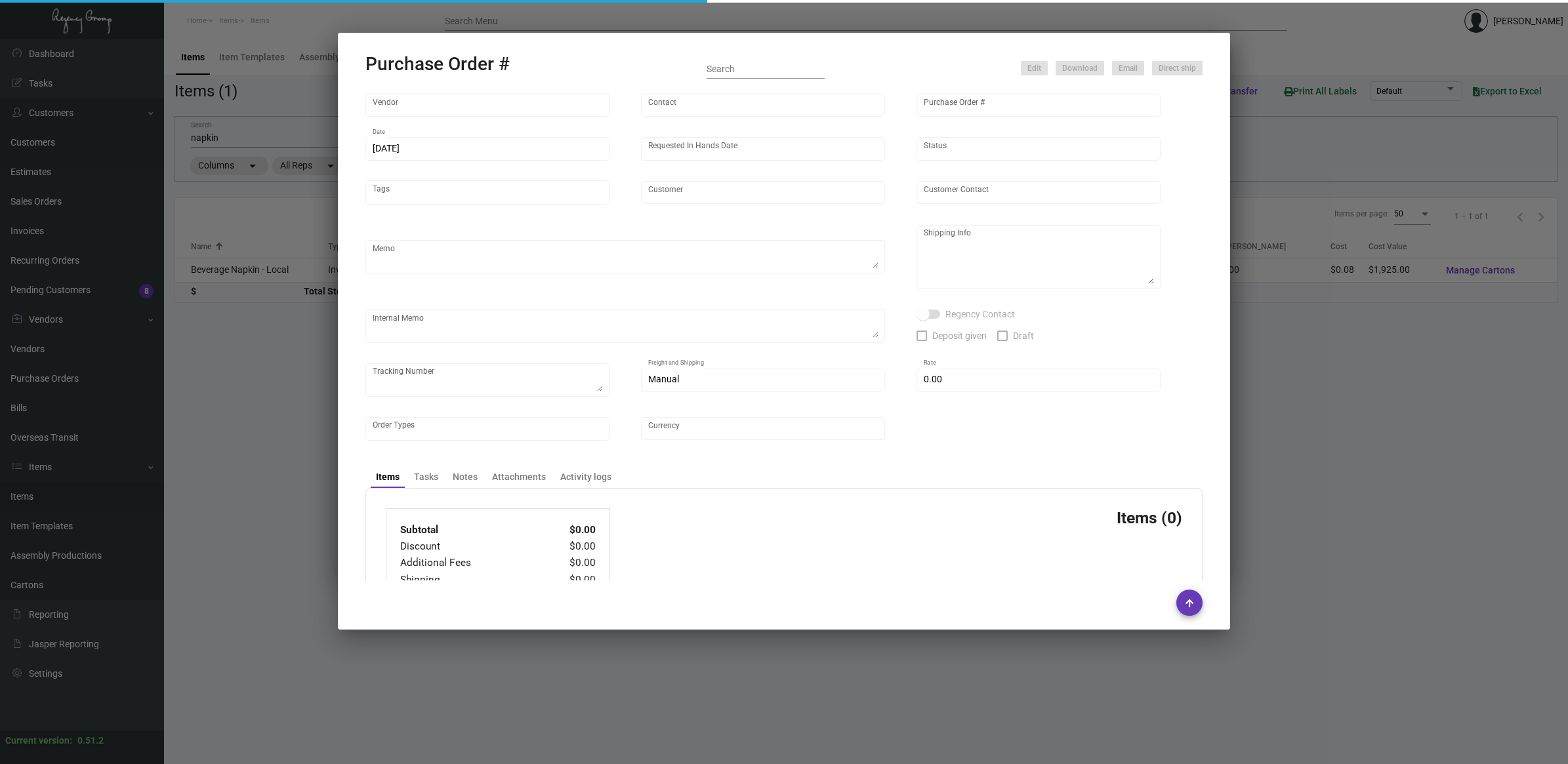
type input "NH Collection [GEOGRAPHIC_DATA]"
type textarea "Ship via UPS Ground Acct# 1AY276."
type textarea "Regency Group NJ - [PERSON_NAME] [STREET_ADDRESS]"
type textarea "YR ACH 8/9"
checkbox input "true"
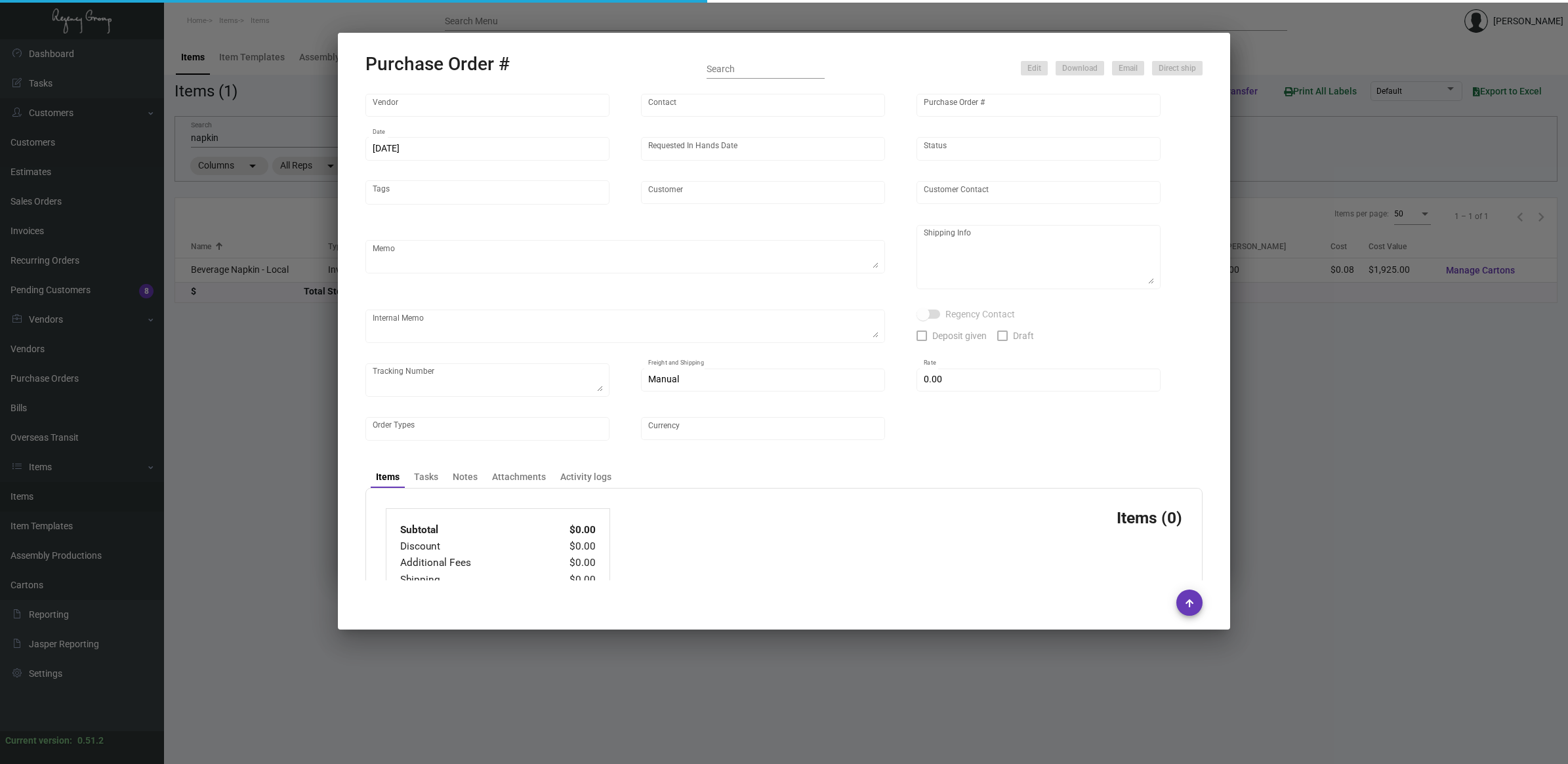
checkbox input "true"
type input "$ 0.00"
type input "United States Dollar $"
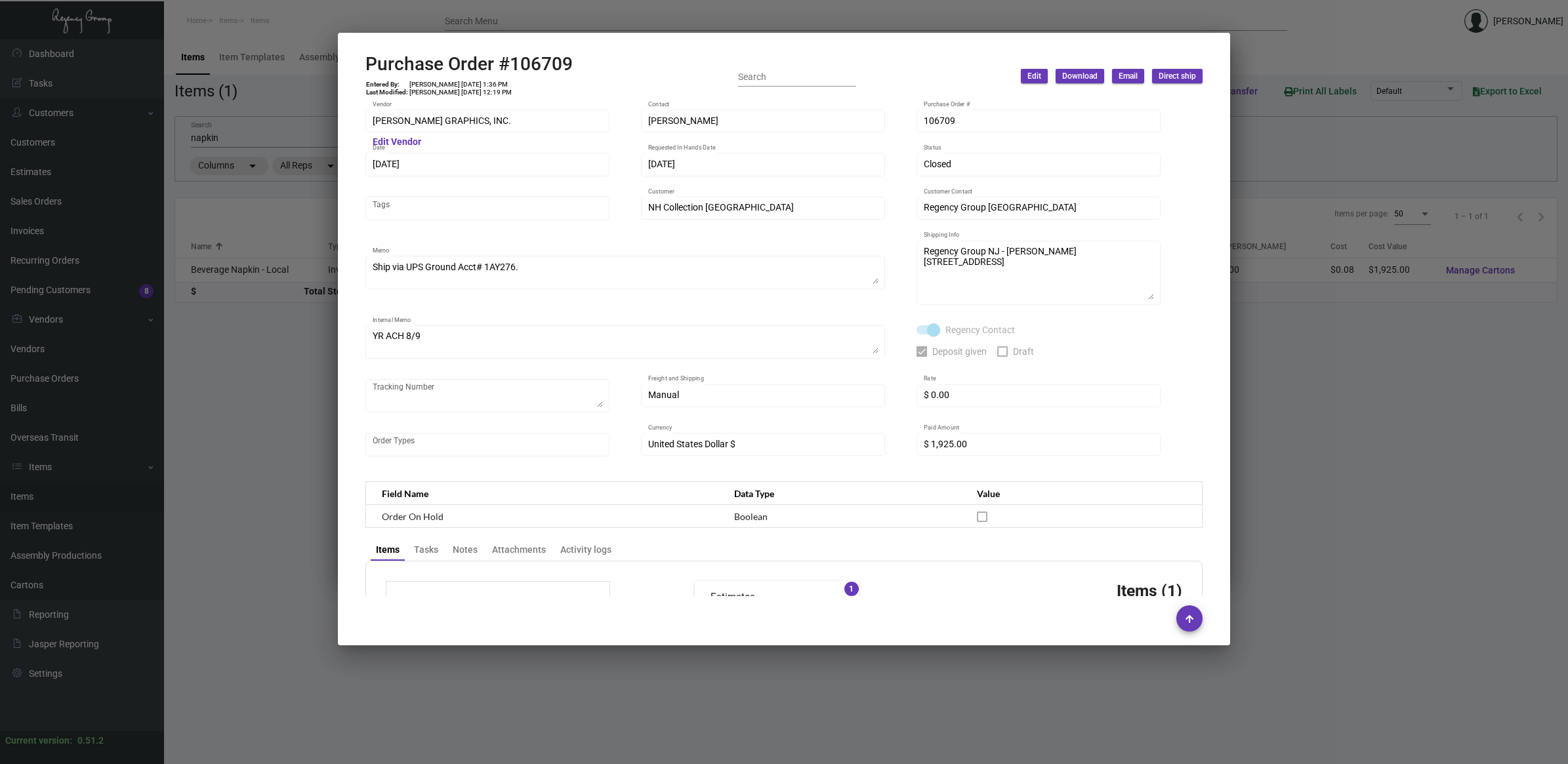
click at [224, 385] on div at bounding box center [784, 382] width 1568 height 764
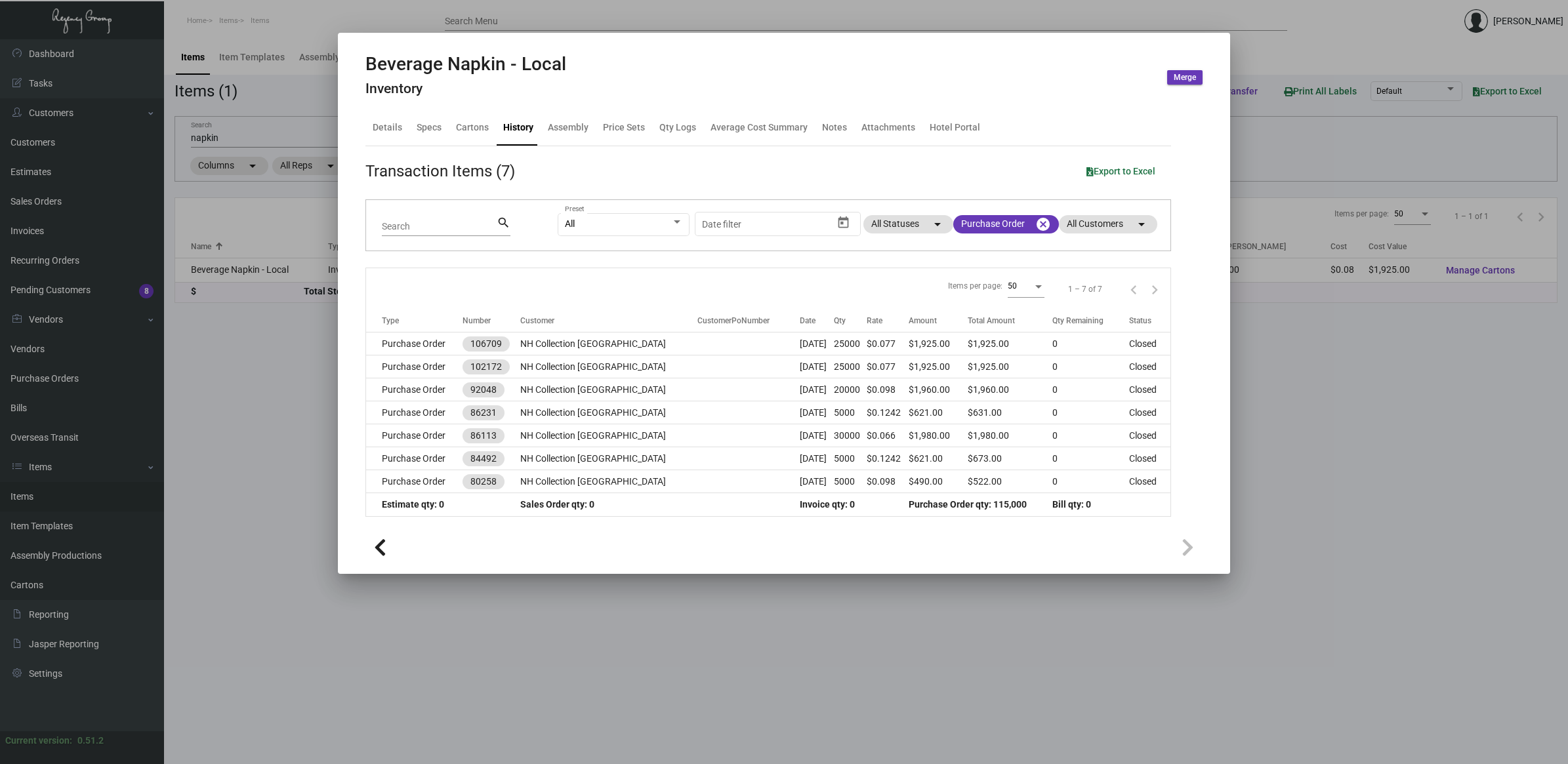
click at [256, 382] on div at bounding box center [784, 382] width 1568 height 764
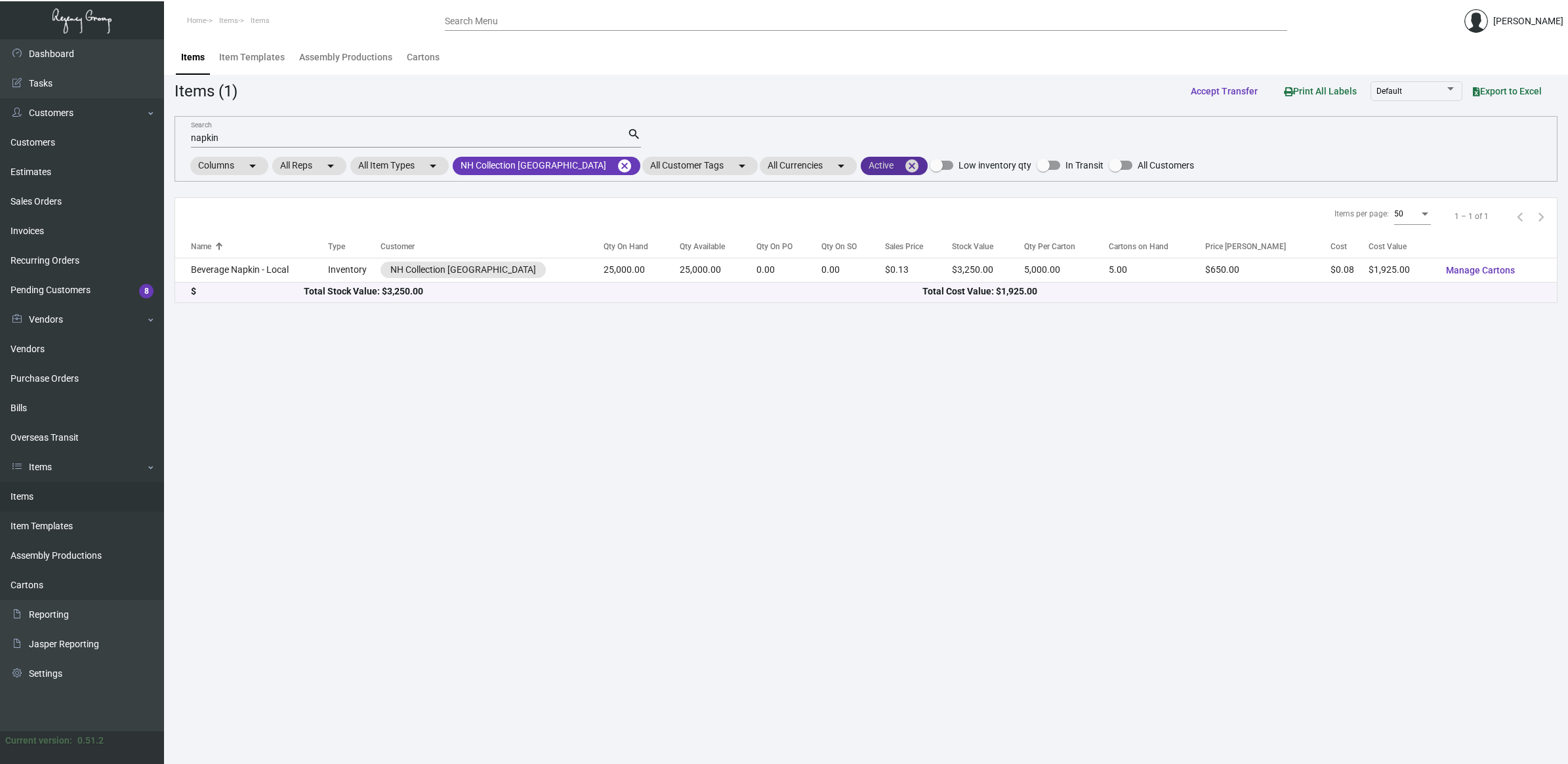
drag, startPoint x: 897, startPoint y: 161, endPoint x: 899, endPoint y: 175, distance: 14.1
click at [904, 162] on mat-icon "cancel" at bounding box center [912, 166] width 15 height 15
click at [925, 161] on mat-icon "arrow_drop_down" at bounding box center [932, 166] width 15 height 15
click at [899, 237] on span "Inactive" at bounding box center [889, 243] width 32 height 15
click at [862, 248] on input "Inactive" at bounding box center [861, 248] width 1 height 1
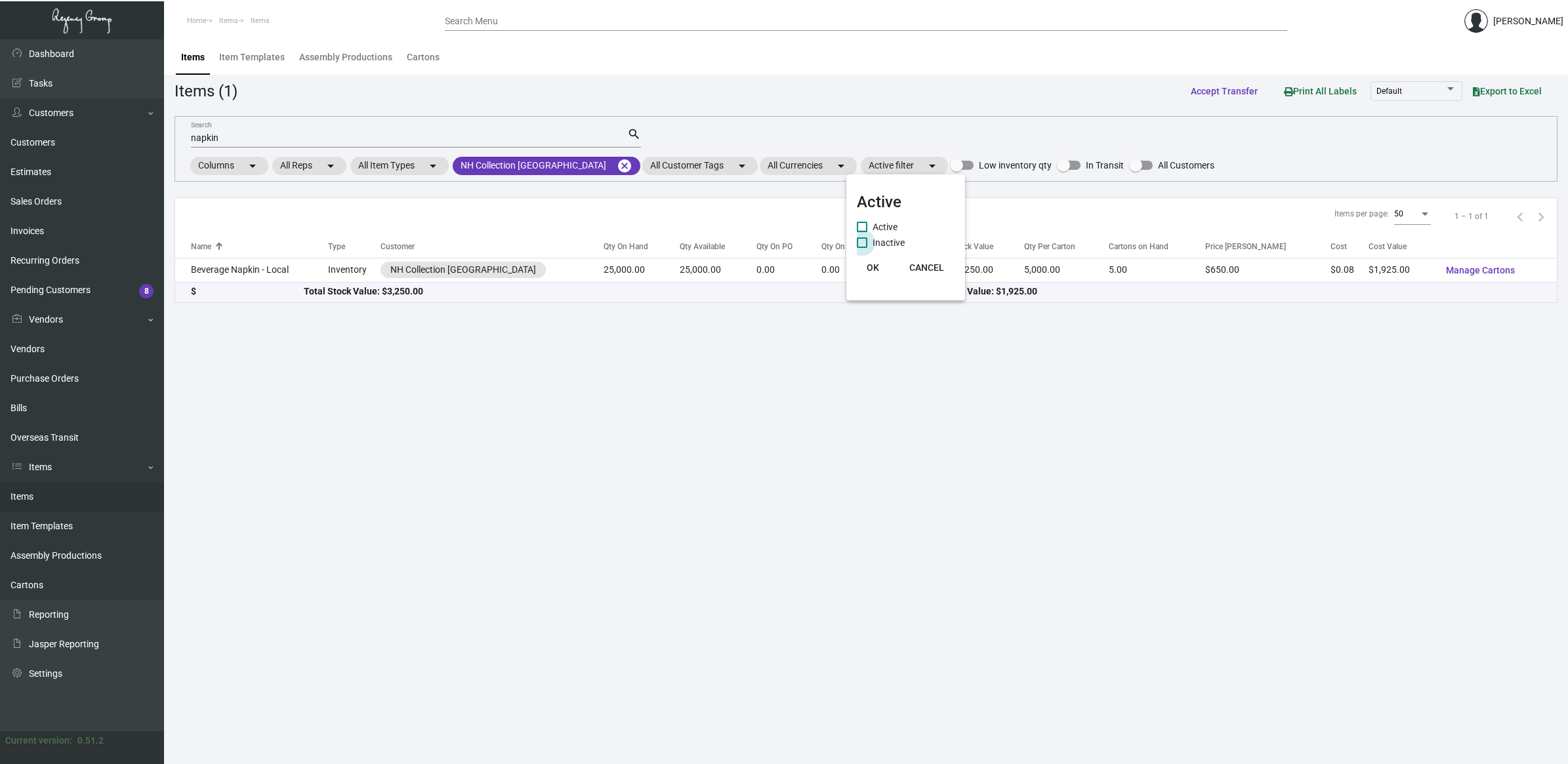
checkbox input "true"
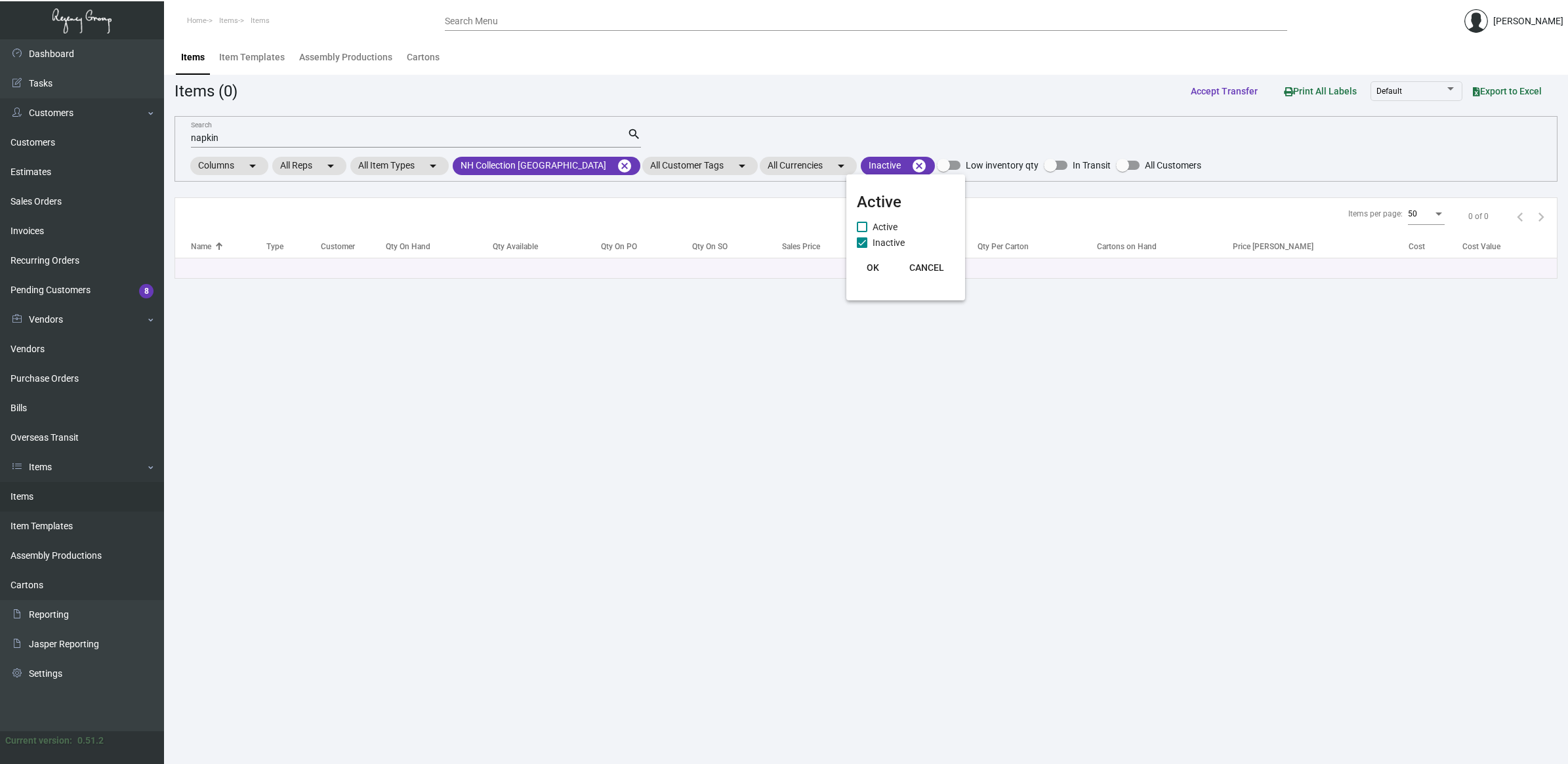
click at [890, 226] on span "Active" at bounding box center [885, 227] width 25 height 15
click at [862, 232] on input "Active" at bounding box center [861, 232] width 1 height 1
checkbox input "true"
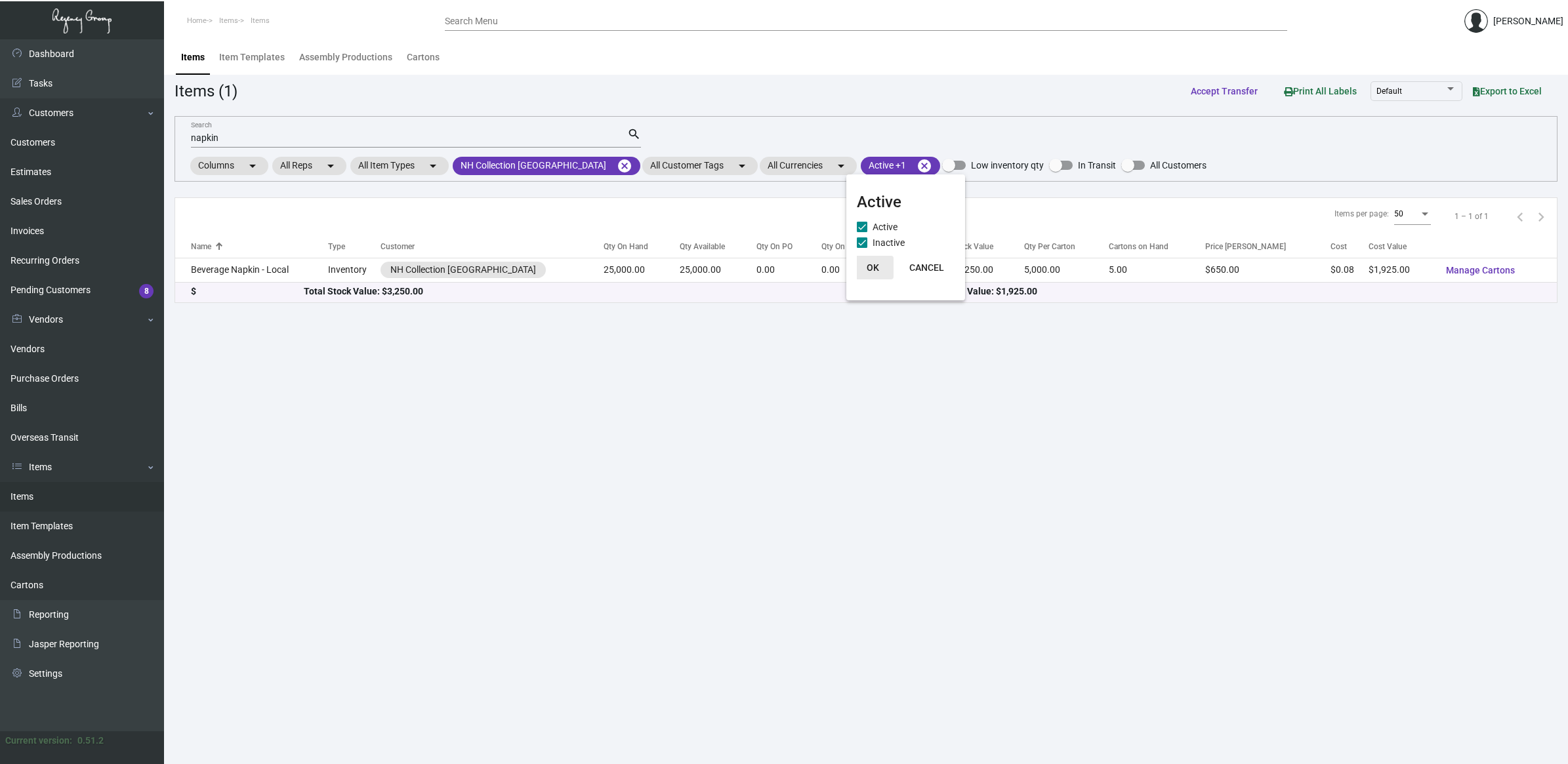
click at [870, 273] on button "OK" at bounding box center [873, 268] width 42 height 24
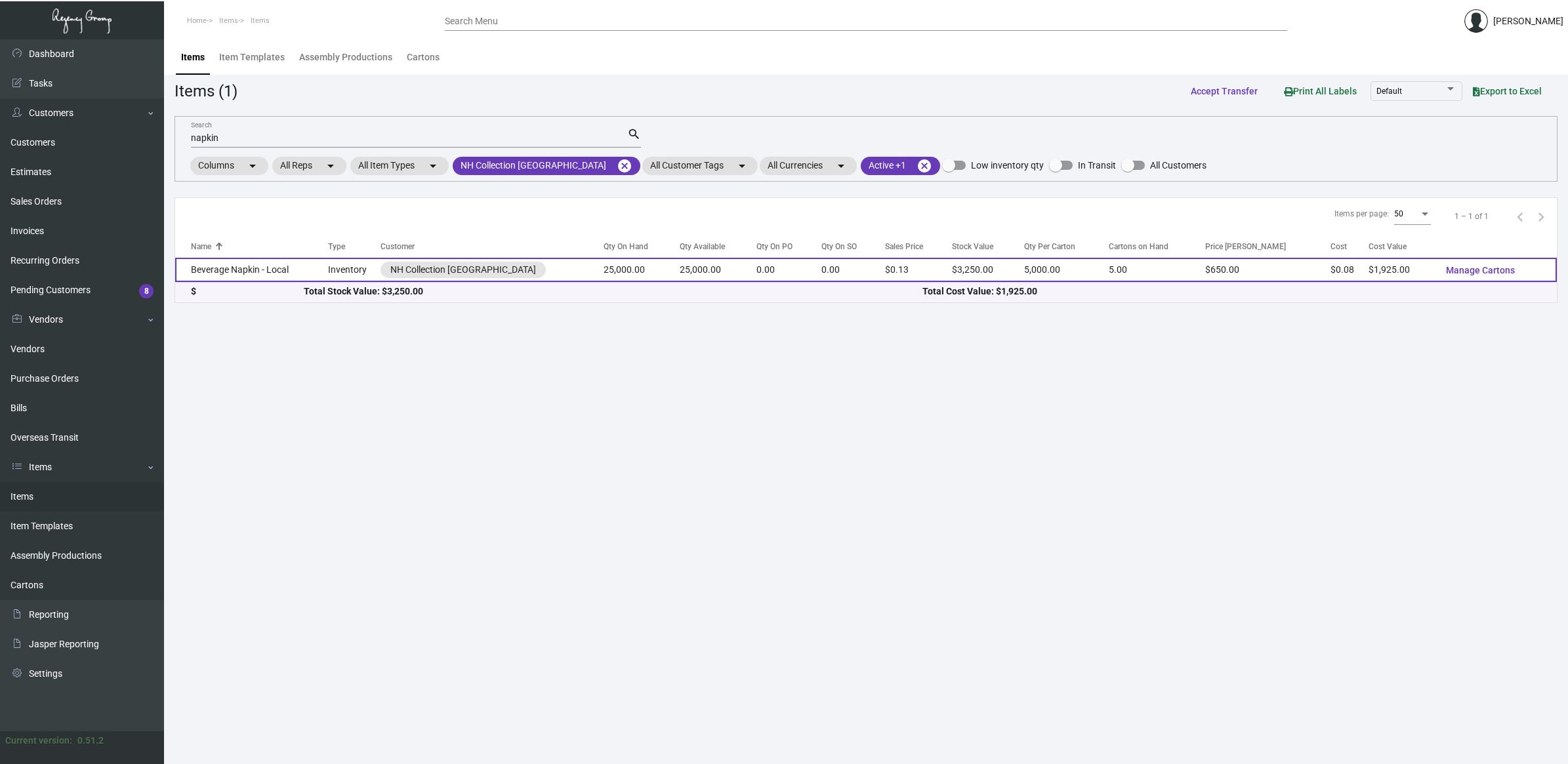
click at [317, 264] on td "Beverage Napkin - Local" at bounding box center [252, 270] width 153 height 25
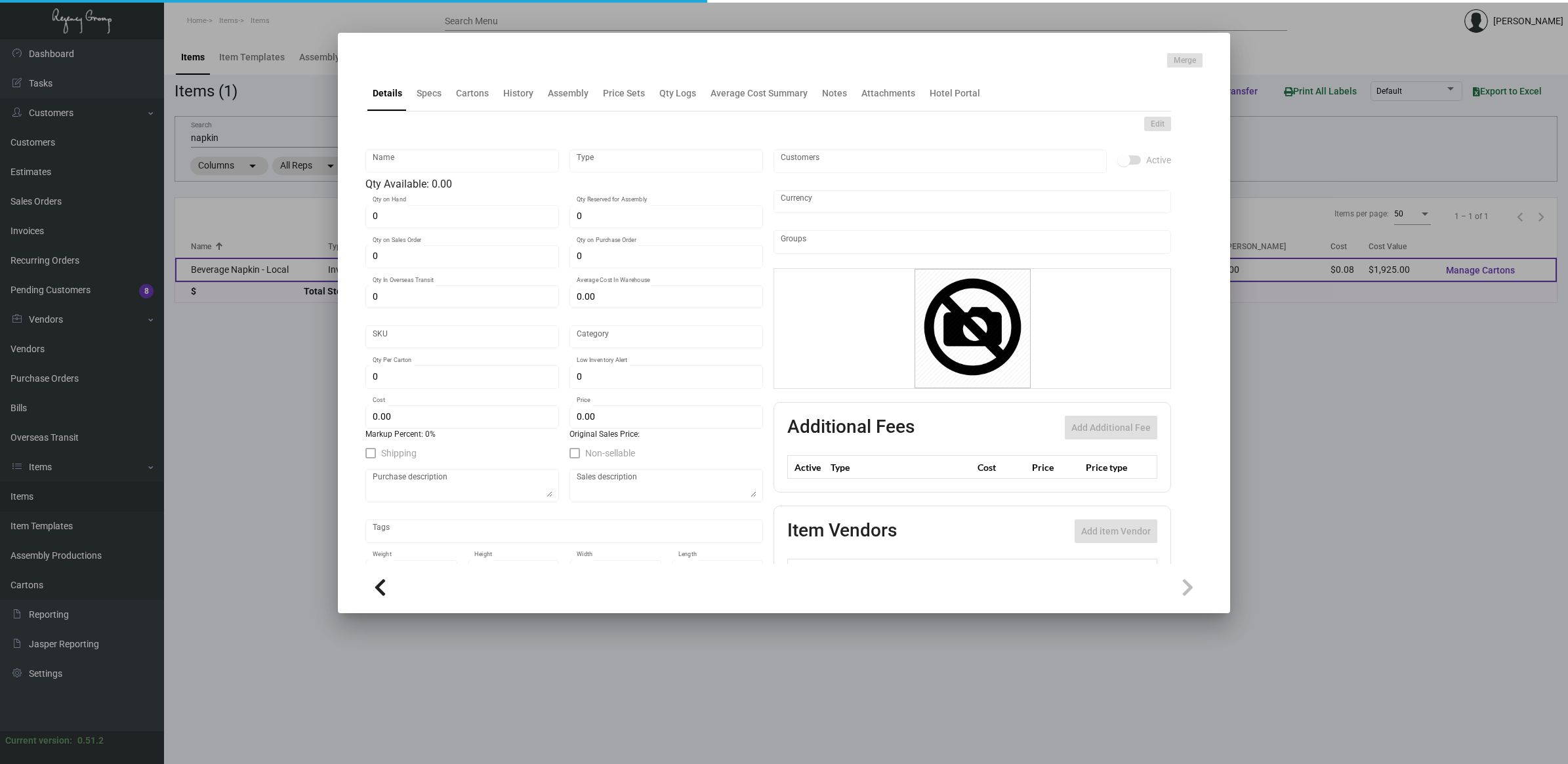
type input "Beverage Napkin - Local"
type input "Inventory"
type input "25,000"
type input "$ 0.0779"
type input "NHCMA-Napkin-16"
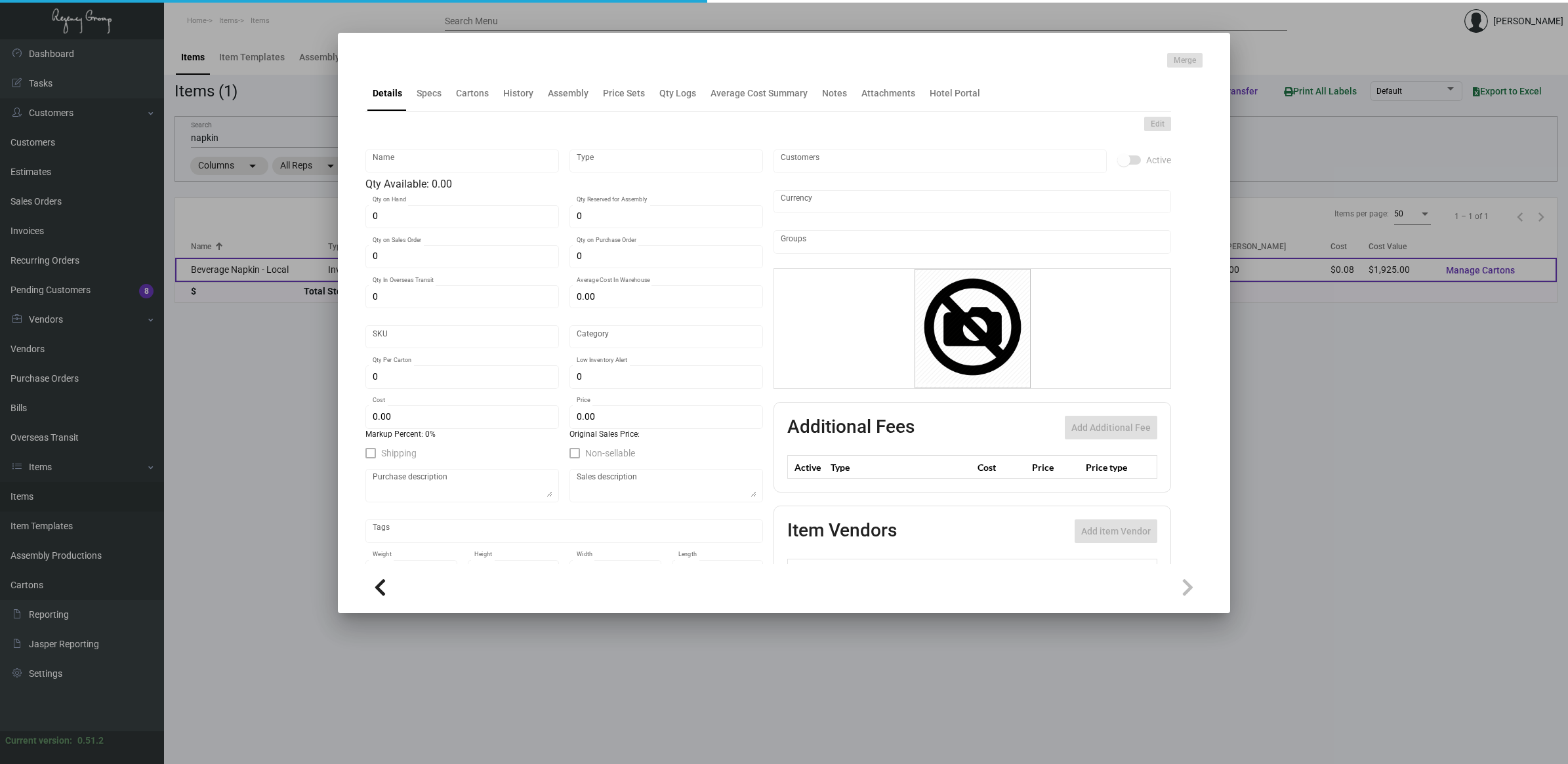
type input "Standard"
type input "5,000"
type input "$ 0.077"
type input "$ 0.13"
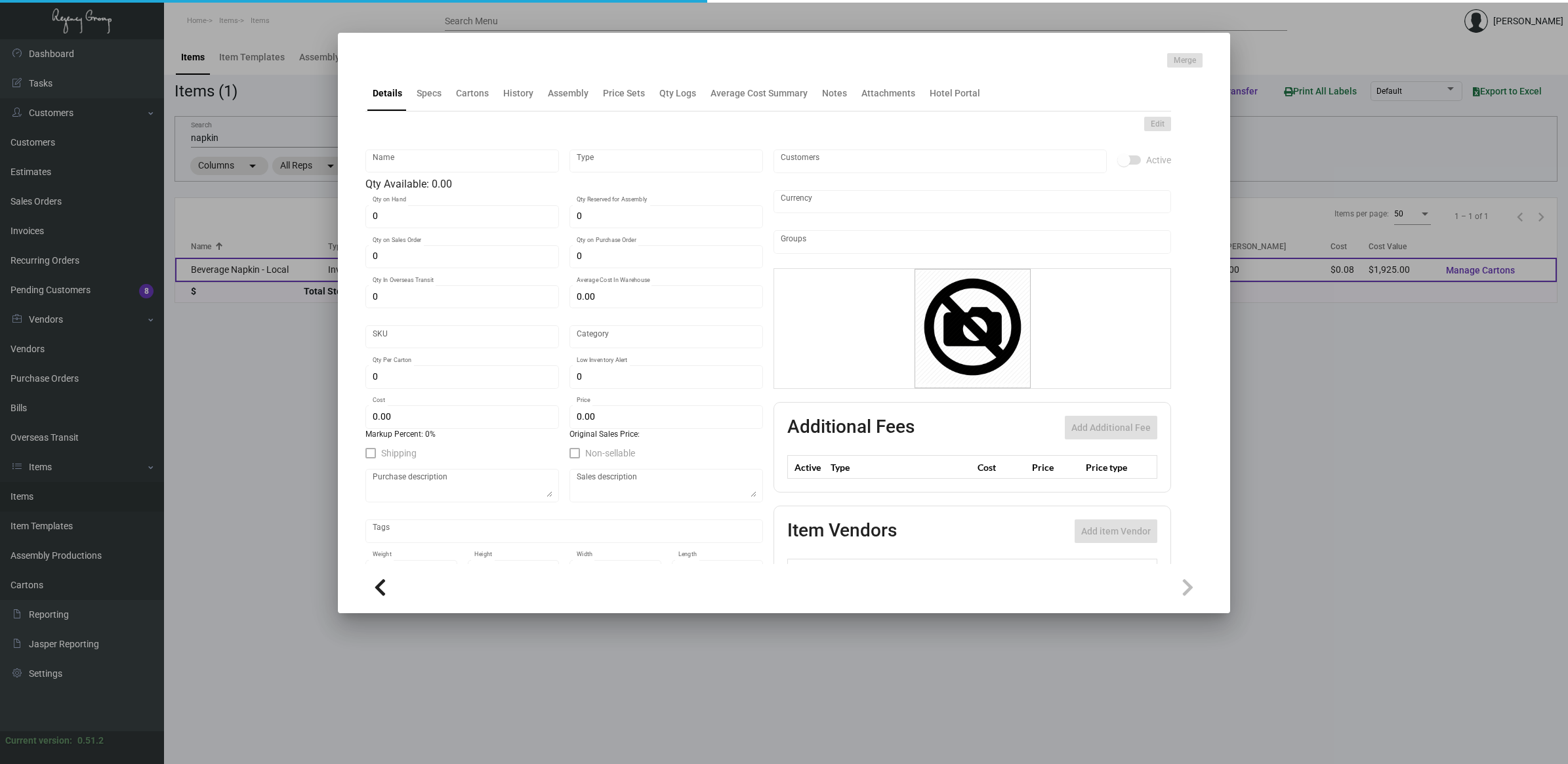
checkbox input "true"
type input "United States Dollar $"
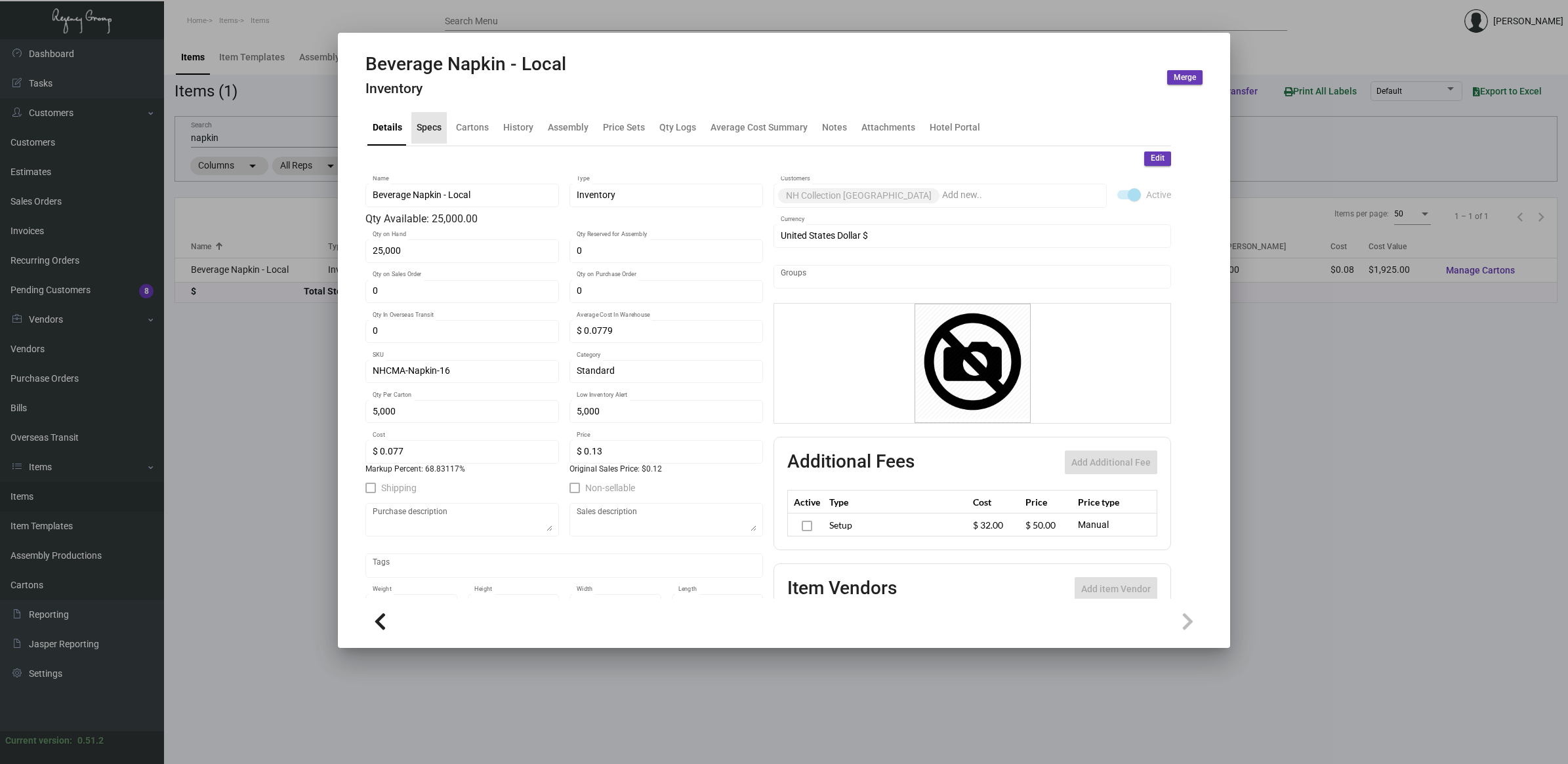
click at [434, 128] on div "Specs" at bounding box center [429, 128] width 25 height 14
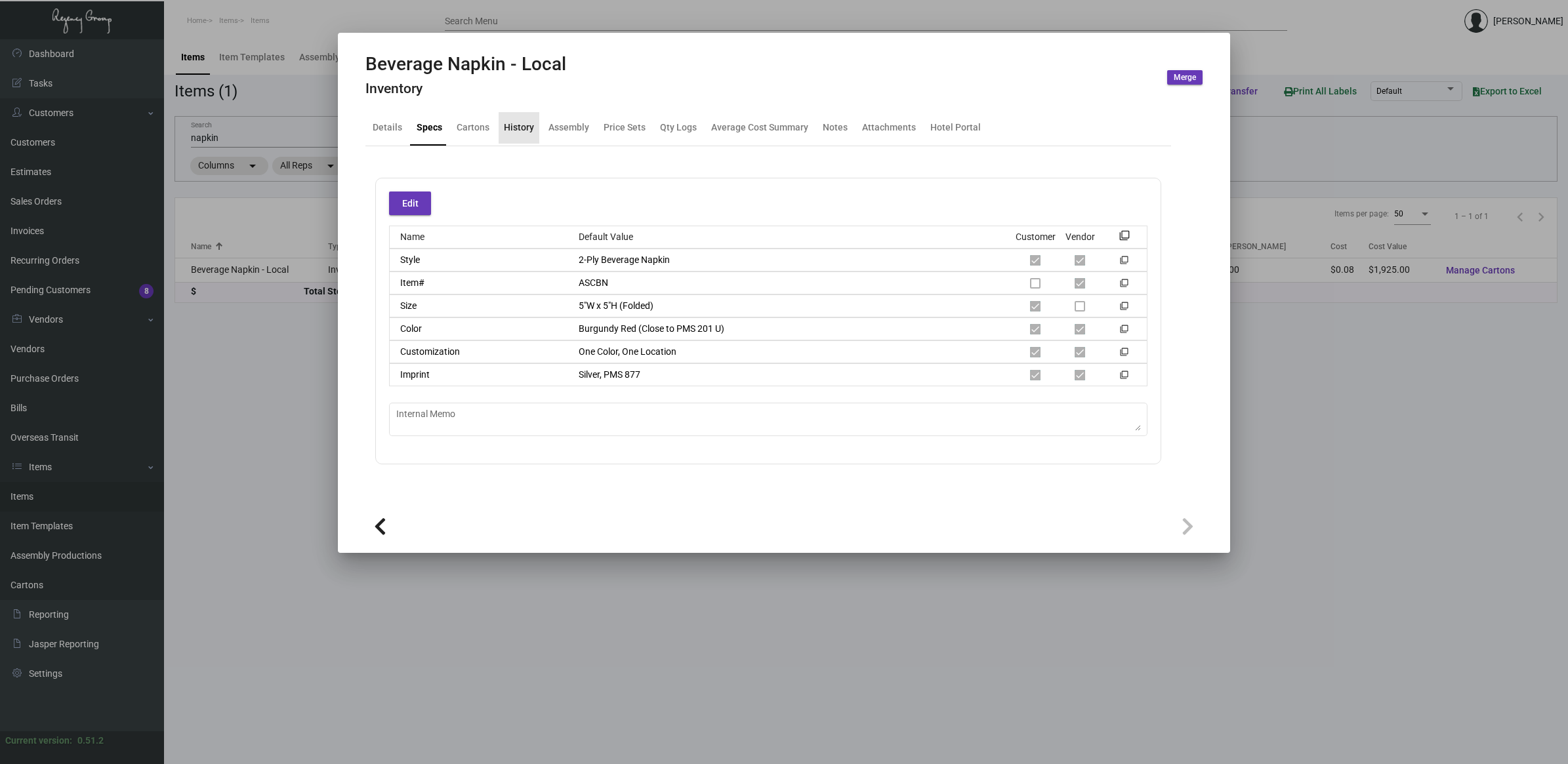
click at [526, 135] on div "History" at bounding box center [519, 128] width 30 height 14
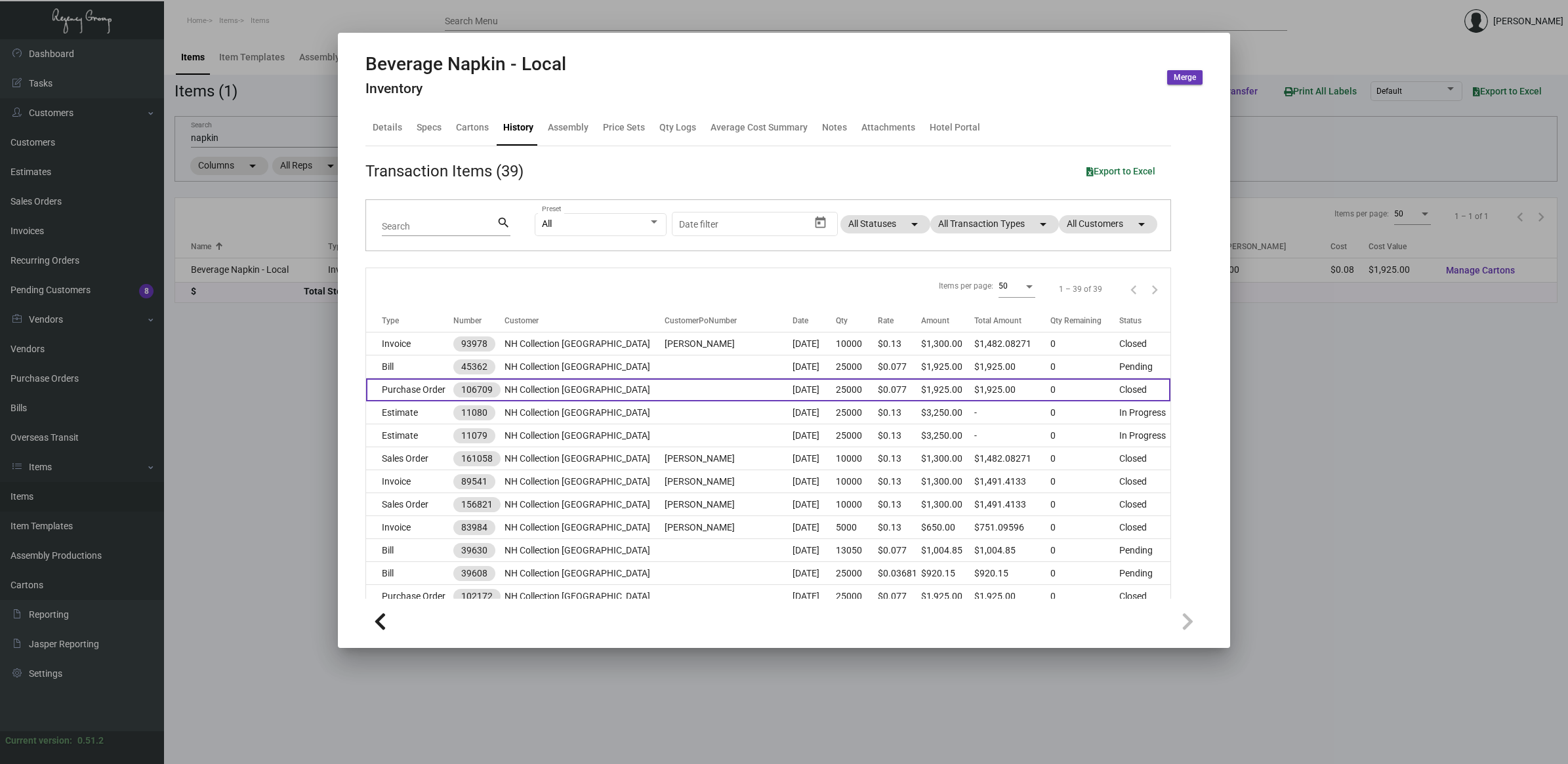
click at [523, 392] on td "NH Collection [GEOGRAPHIC_DATA]" at bounding box center [584, 390] width 159 height 23
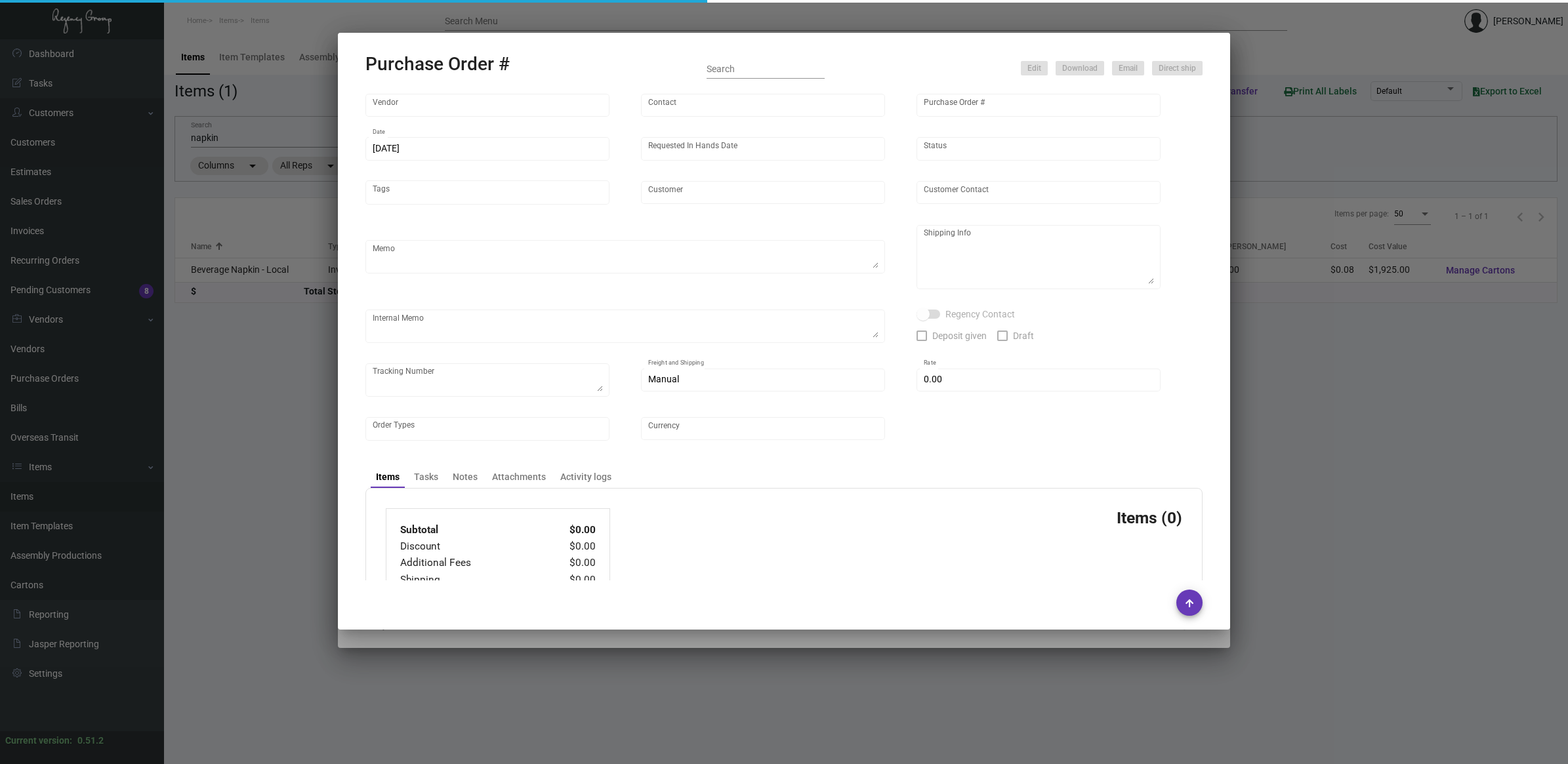
type input "[PERSON_NAME] GRAPHICS, INC."
type input "[PERSON_NAME]"
type input "106709"
type input "[DATE]"
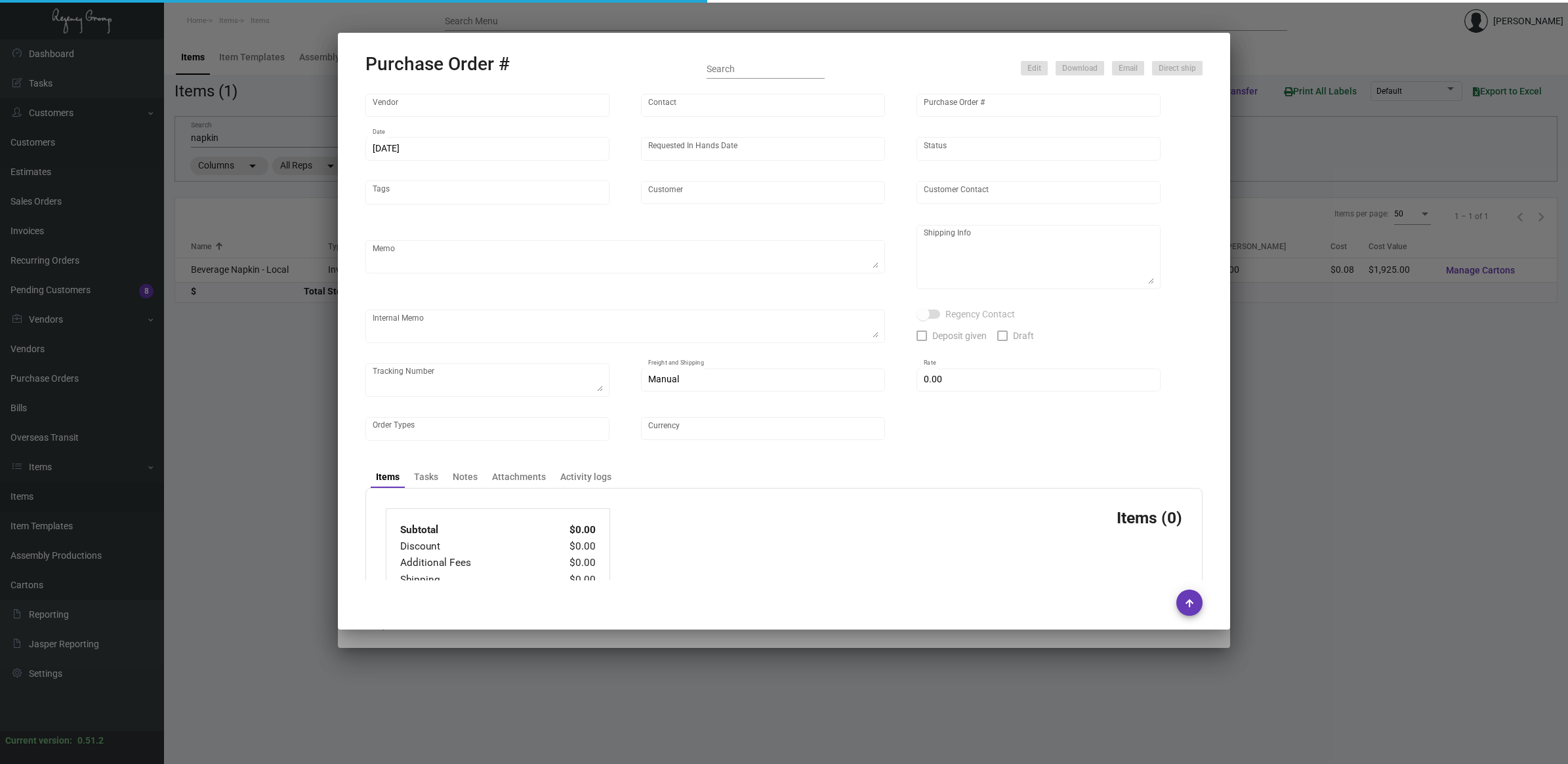
type input "NH Collection [GEOGRAPHIC_DATA]"
type textarea "Ship via UPS Ground Acct# 1AY276."
type textarea "Regency Group NJ - [PERSON_NAME] [STREET_ADDRESS]"
type textarea "YR ACH 8/9"
checkbox input "true"
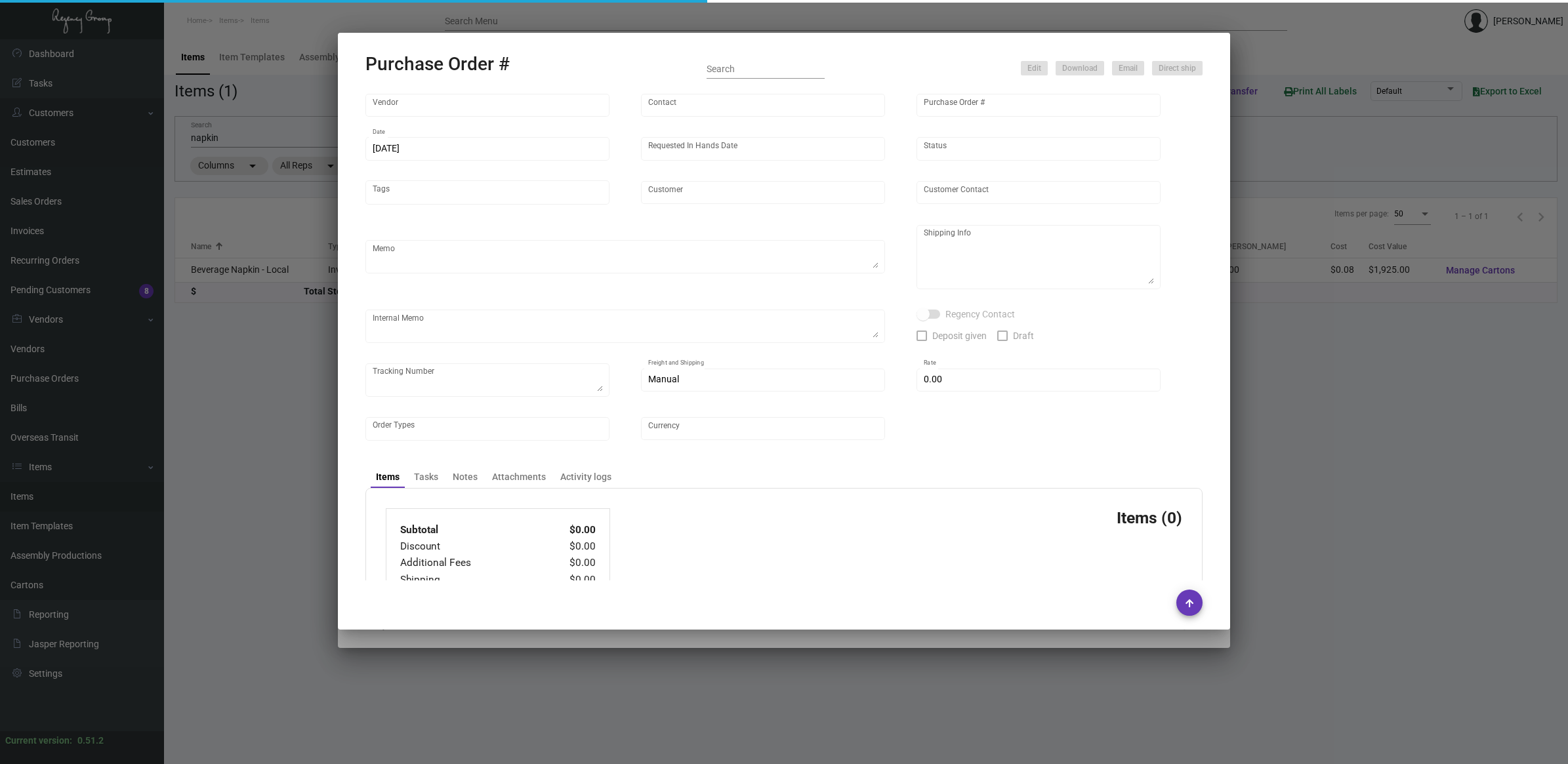
checkbox input "true"
type input "$ 0.00"
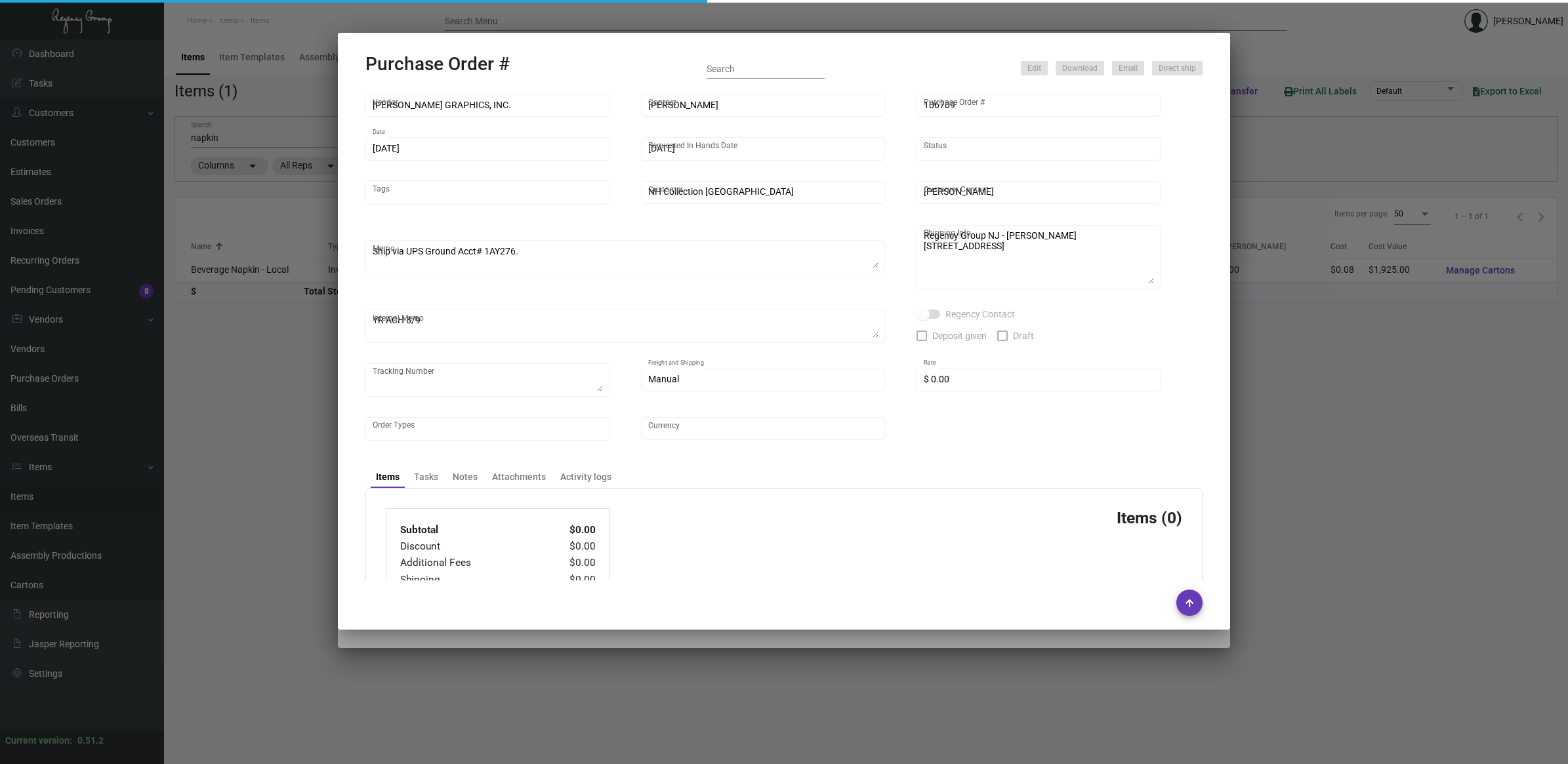
type input "United States Dollar $"
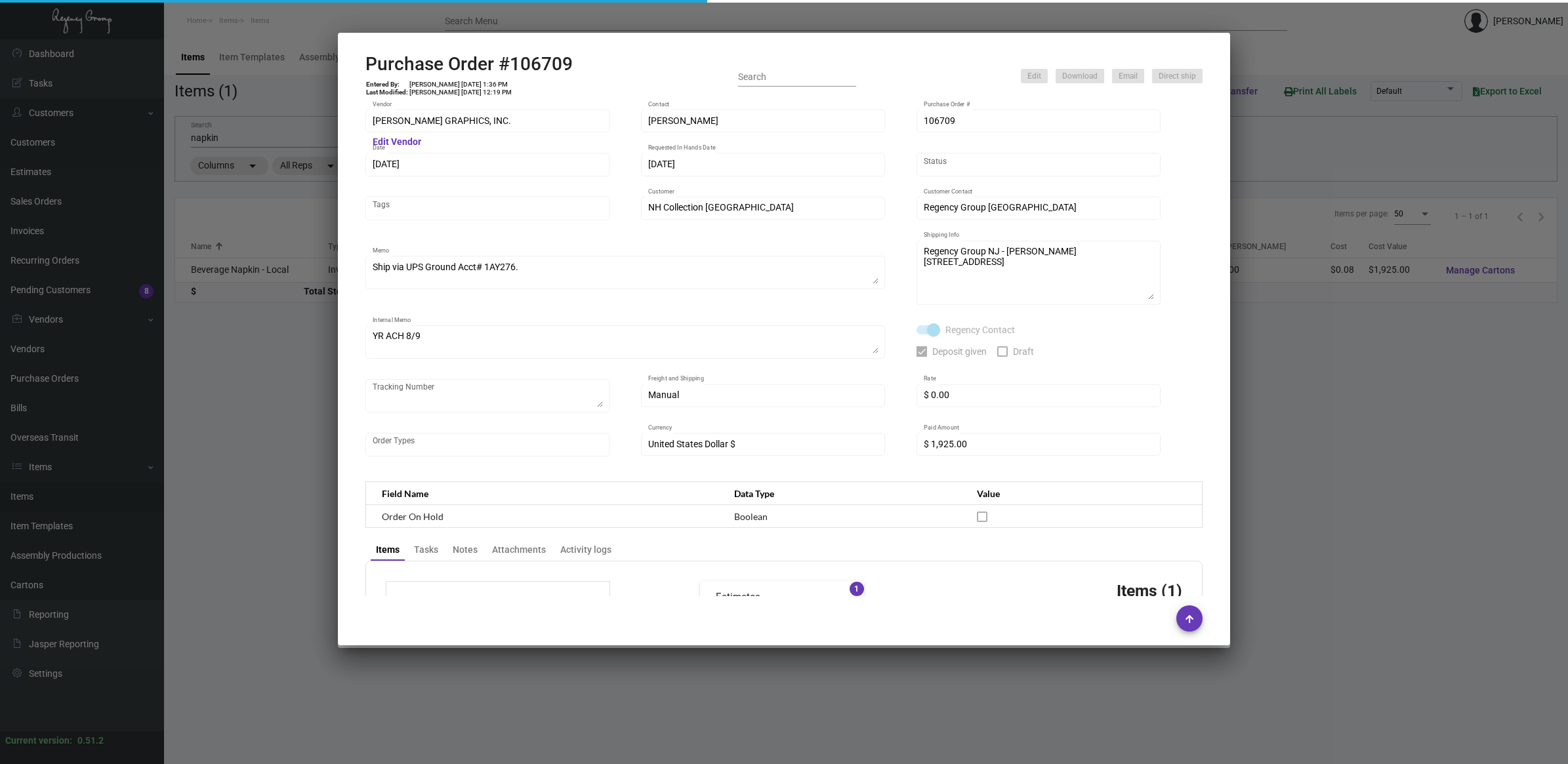
drag, startPoint x: 531, startPoint y: 63, endPoint x: 56, endPoint y: 77, distance: 475.2
click at [531, 62] on h2 "Purchase Order #106709" at bounding box center [469, 64] width 207 height 22
copy h2 "106709"
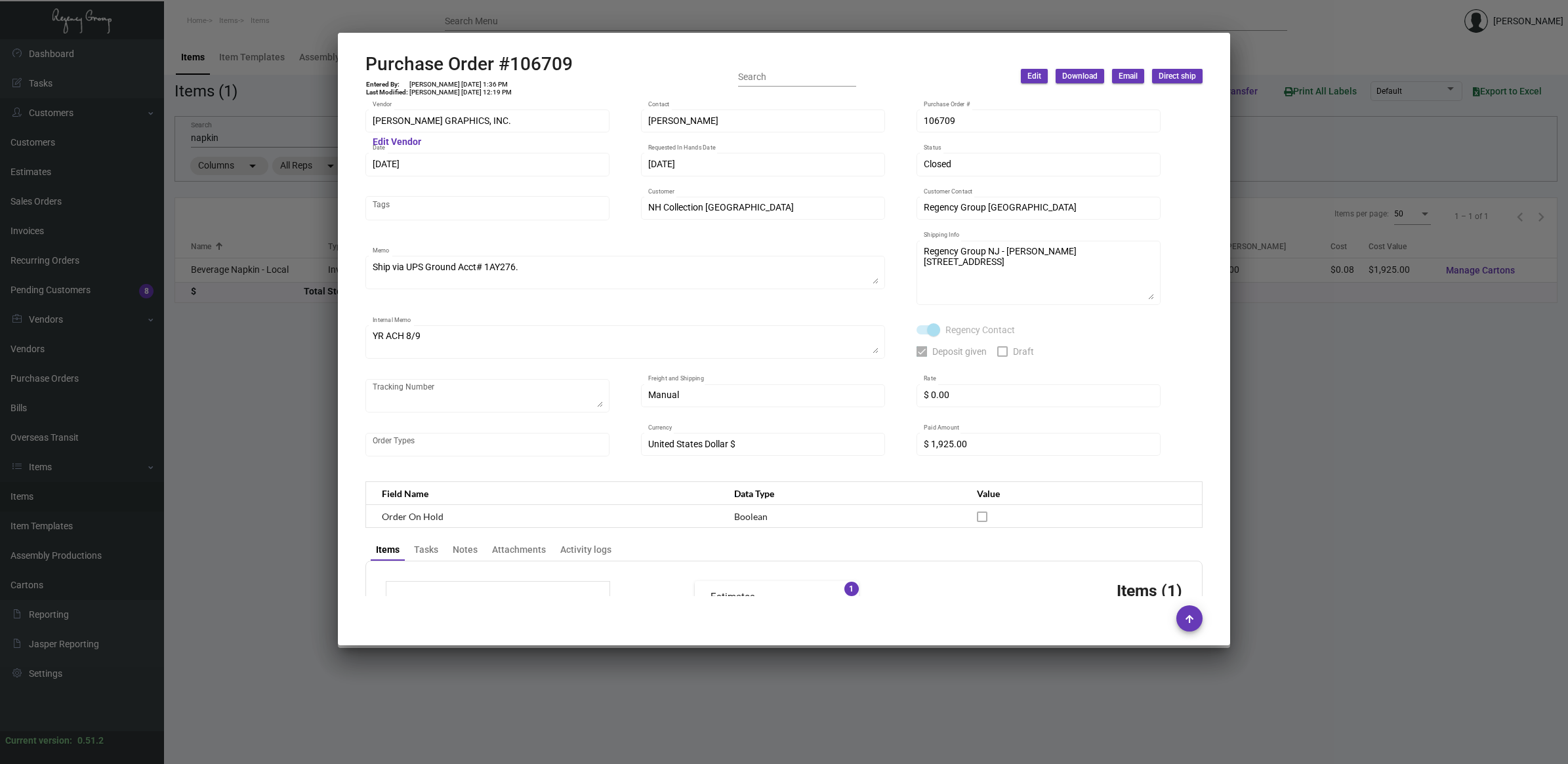
click at [259, 525] on div at bounding box center [784, 382] width 1568 height 764
